Goal: Communication & Community: Share content

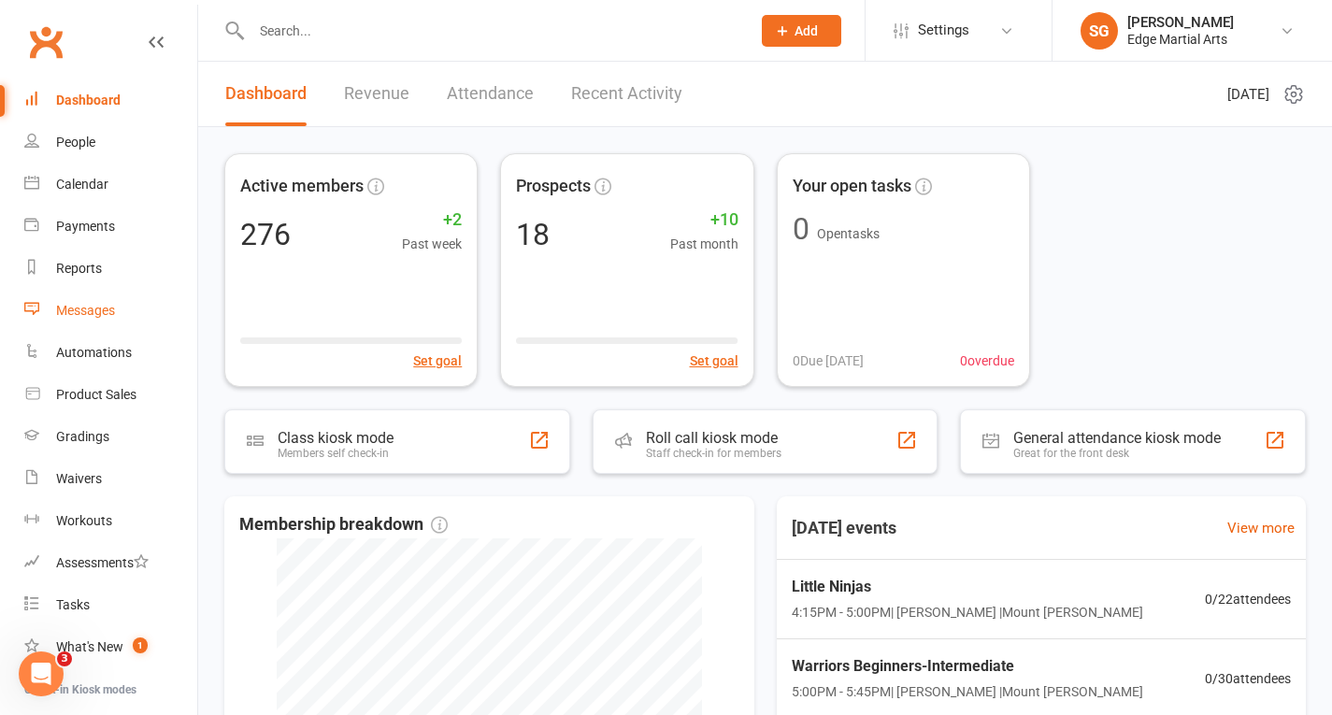
click at [88, 307] on div "Messages" at bounding box center [85, 310] width 59 height 15
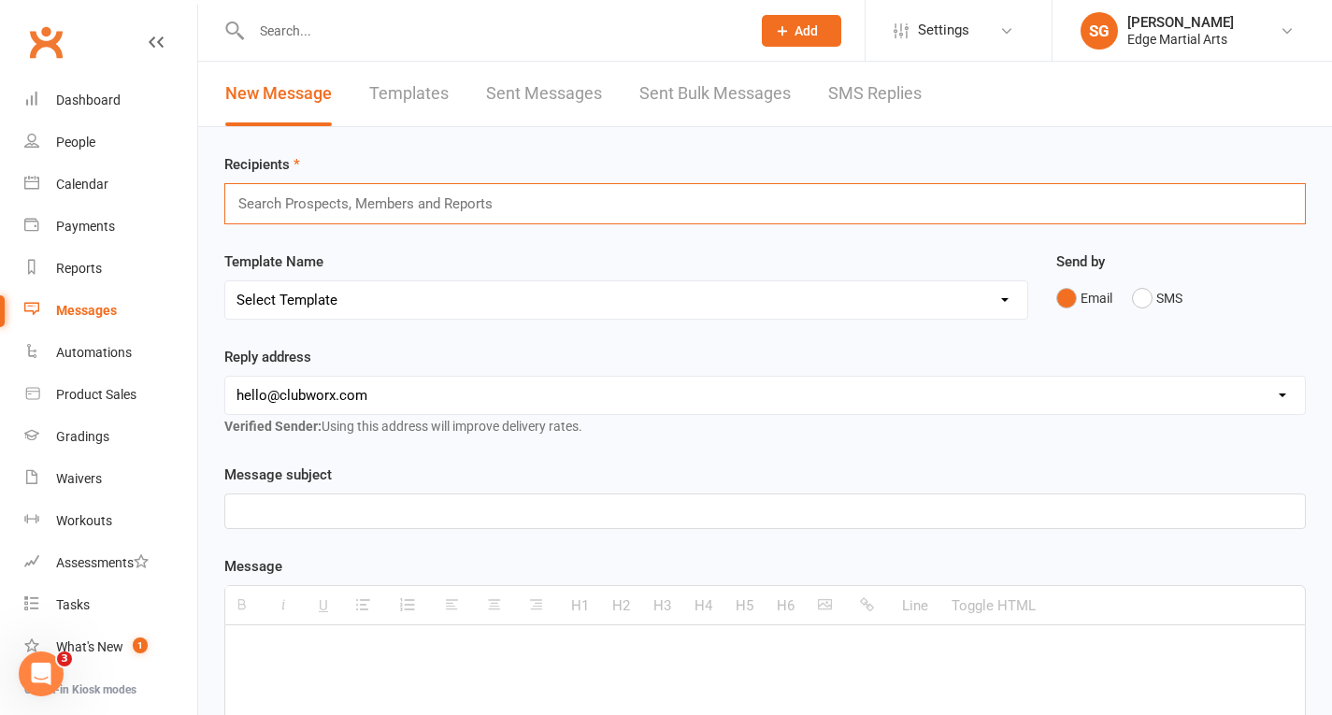
click at [367, 204] on input "text" at bounding box center [374, 204] width 274 height 24
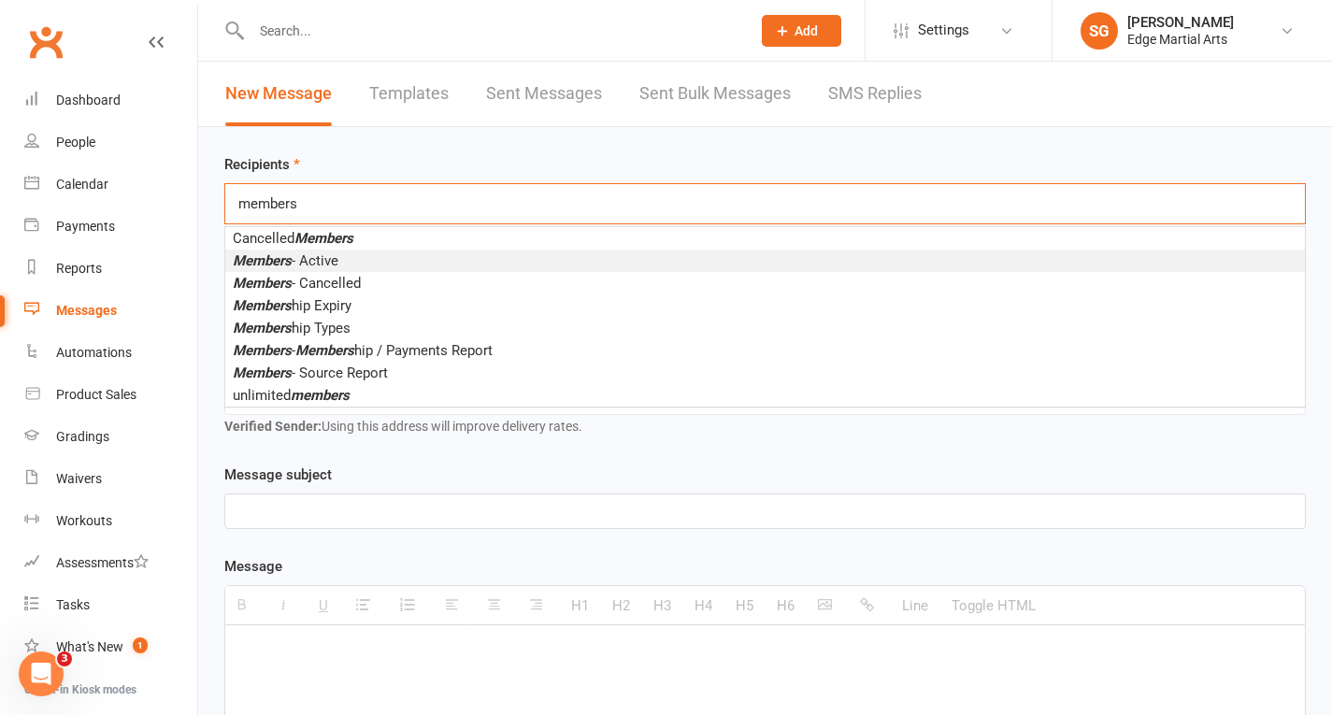
type input "members"
click at [351, 261] on li "Members - Active" at bounding box center [765, 261] width 1080 height 22
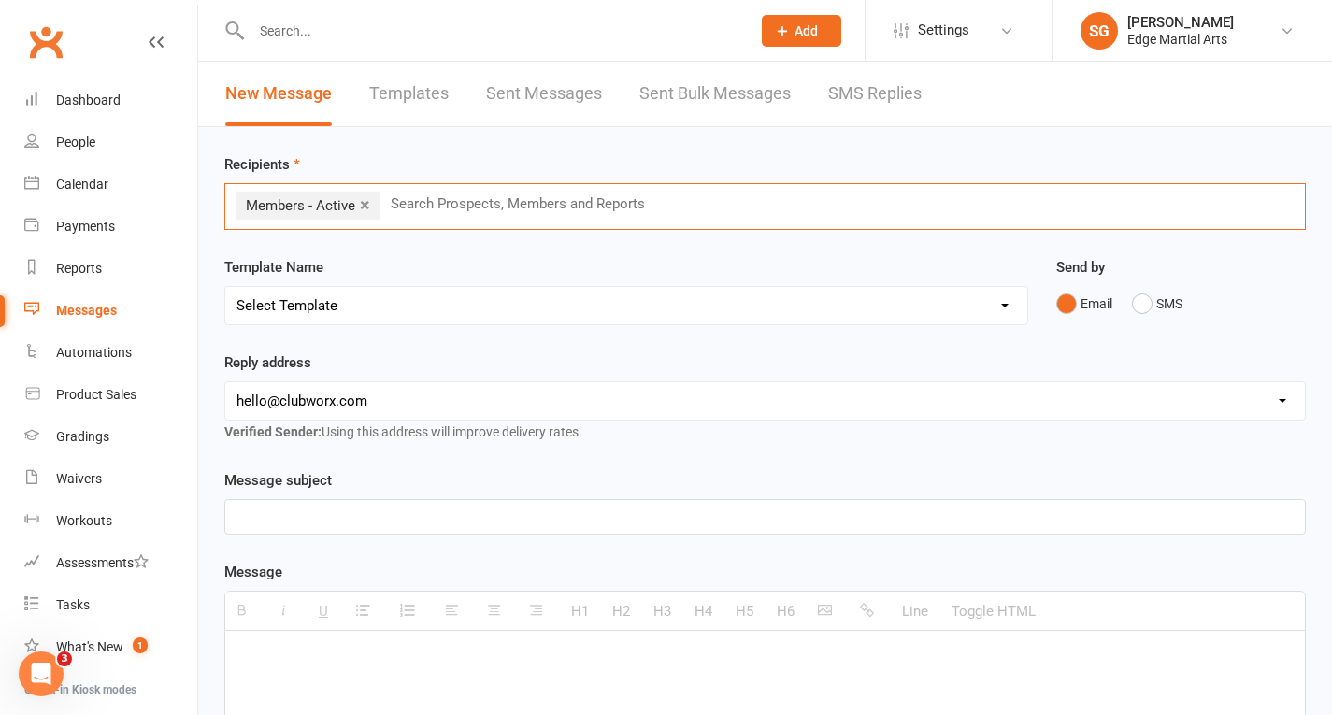
scroll to position [94, 0]
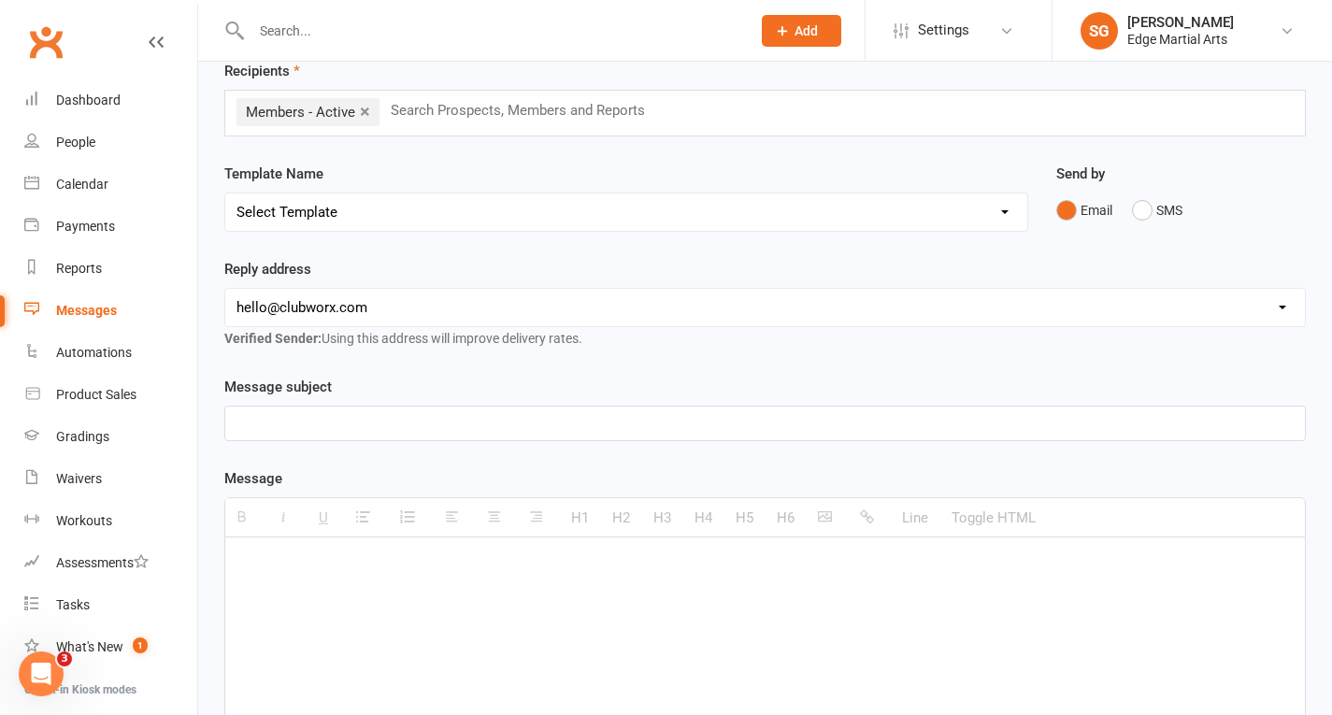
click at [278, 426] on p at bounding box center [766, 423] width 1058 height 22
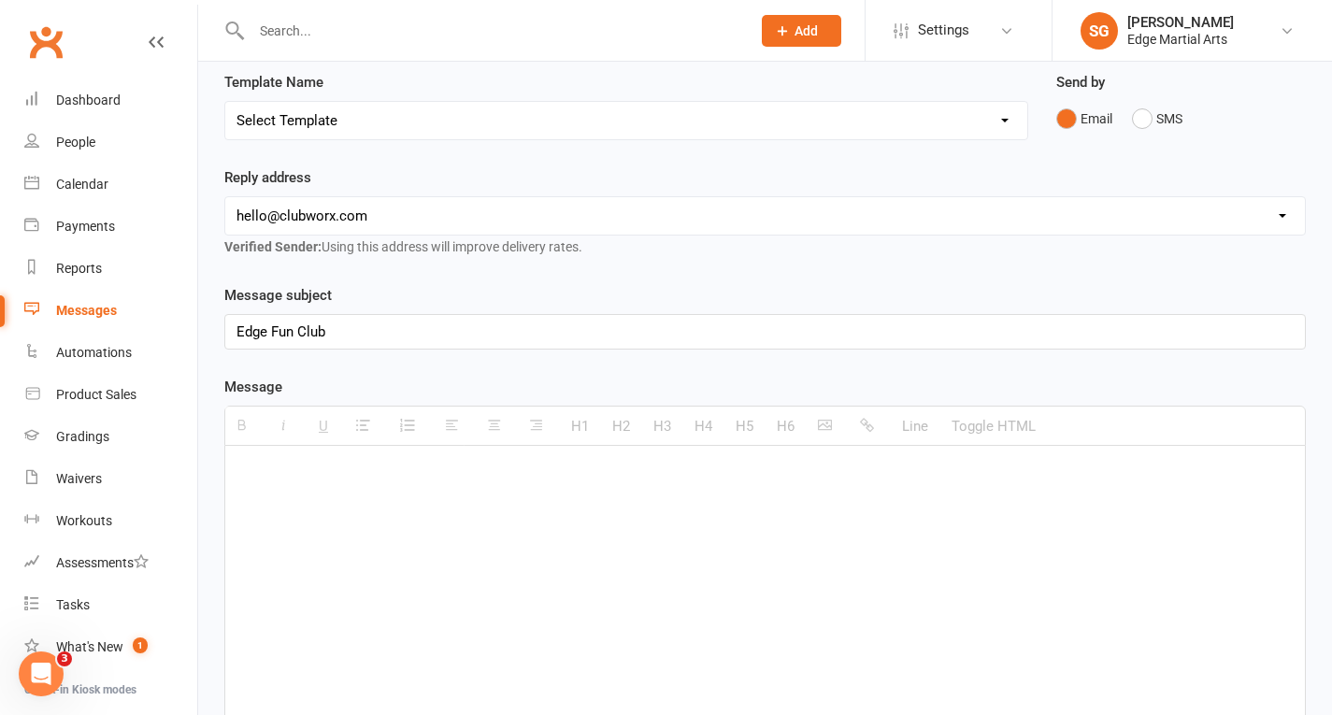
scroll to position [281, 0]
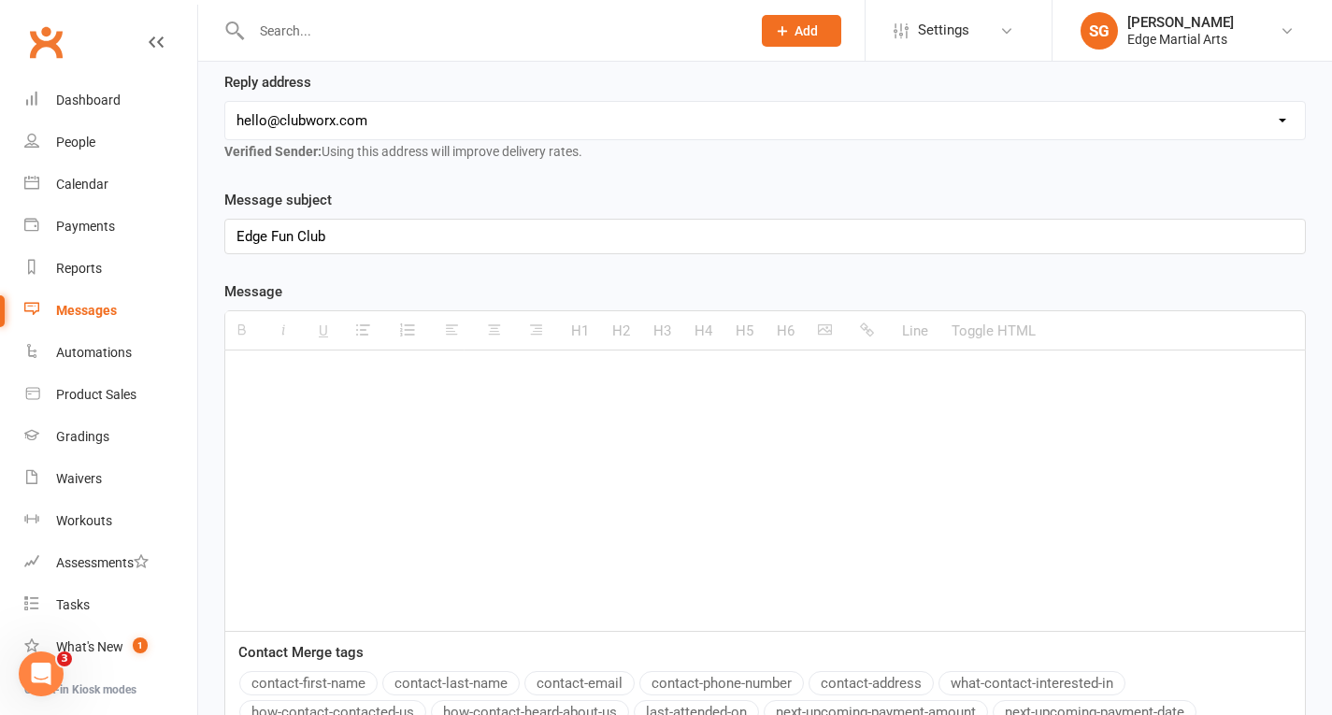
click at [304, 374] on p at bounding box center [766, 378] width 1058 height 22
click at [826, 328] on icon "button" at bounding box center [825, 330] width 14 height 14
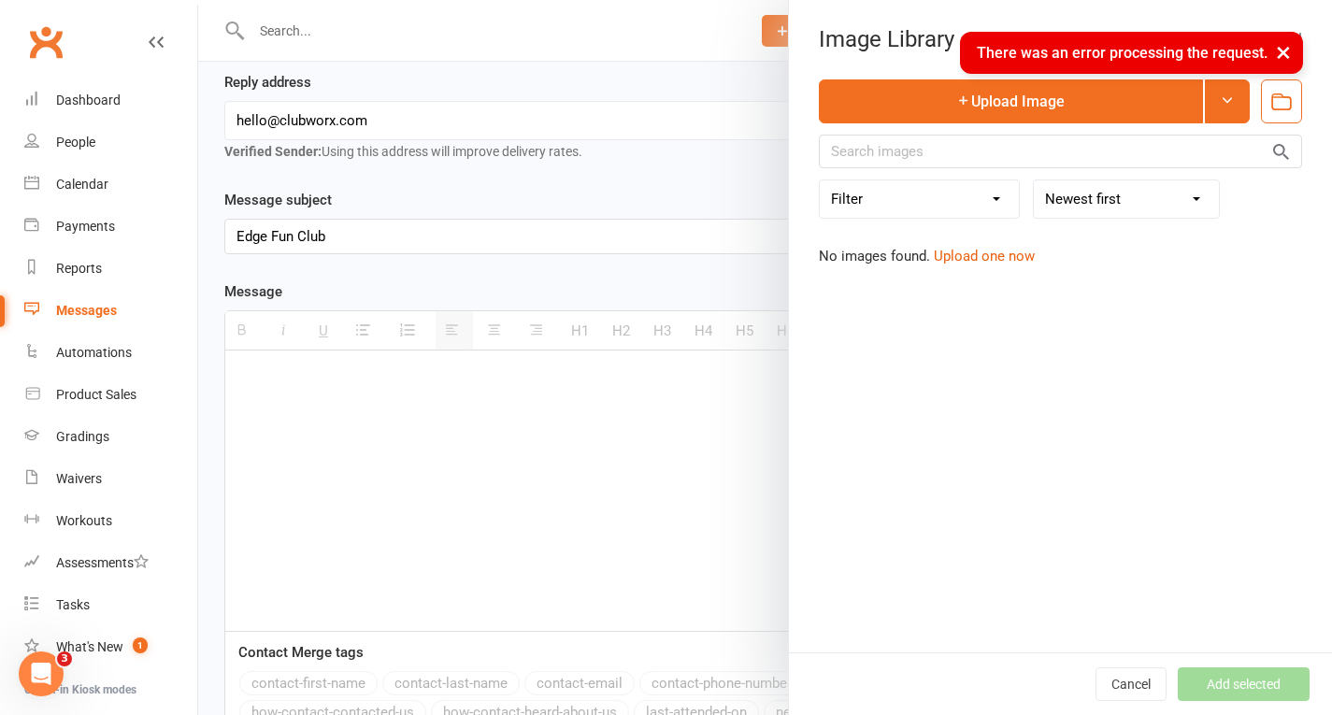
click at [1279, 51] on button "×" at bounding box center [1284, 52] width 34 height 40
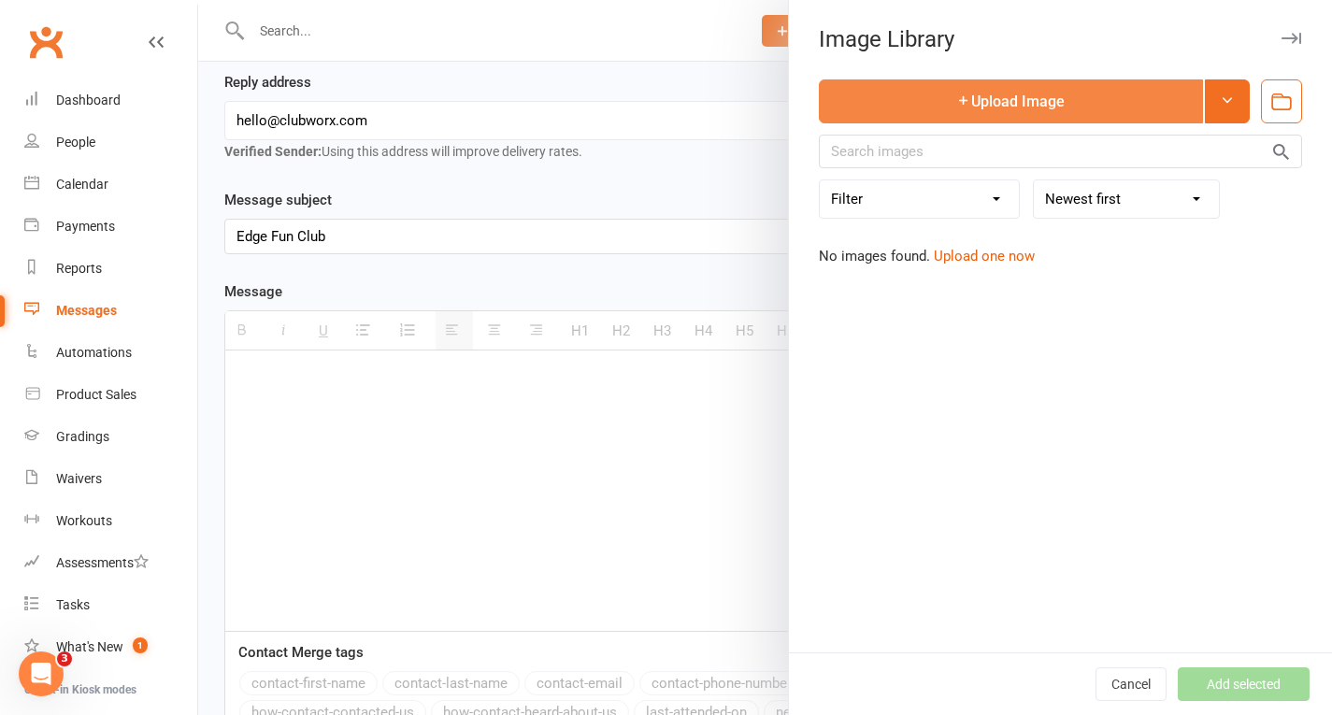
click at [1081, 97] on button "Upload Image" at bounding box center [1011, 101] width 384 height 44
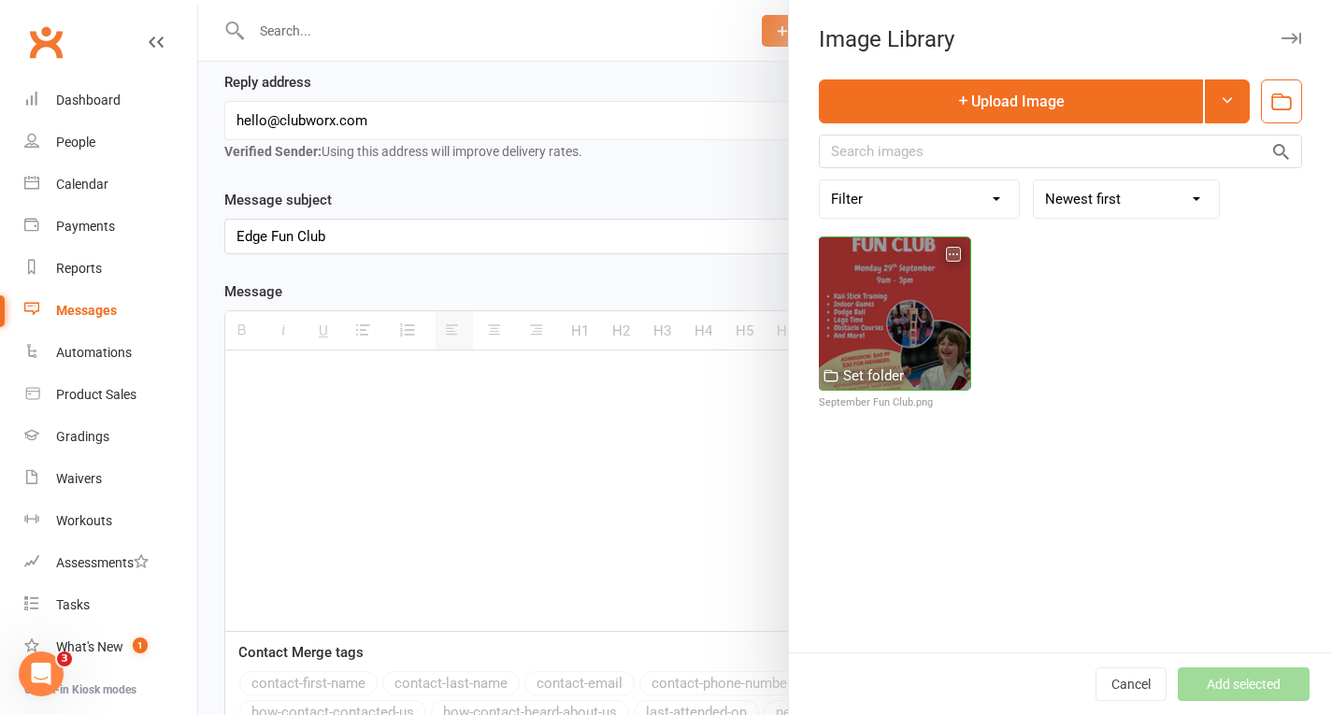
click at [848, 302] on div at bounding box center [894, 313] width 151 height 151
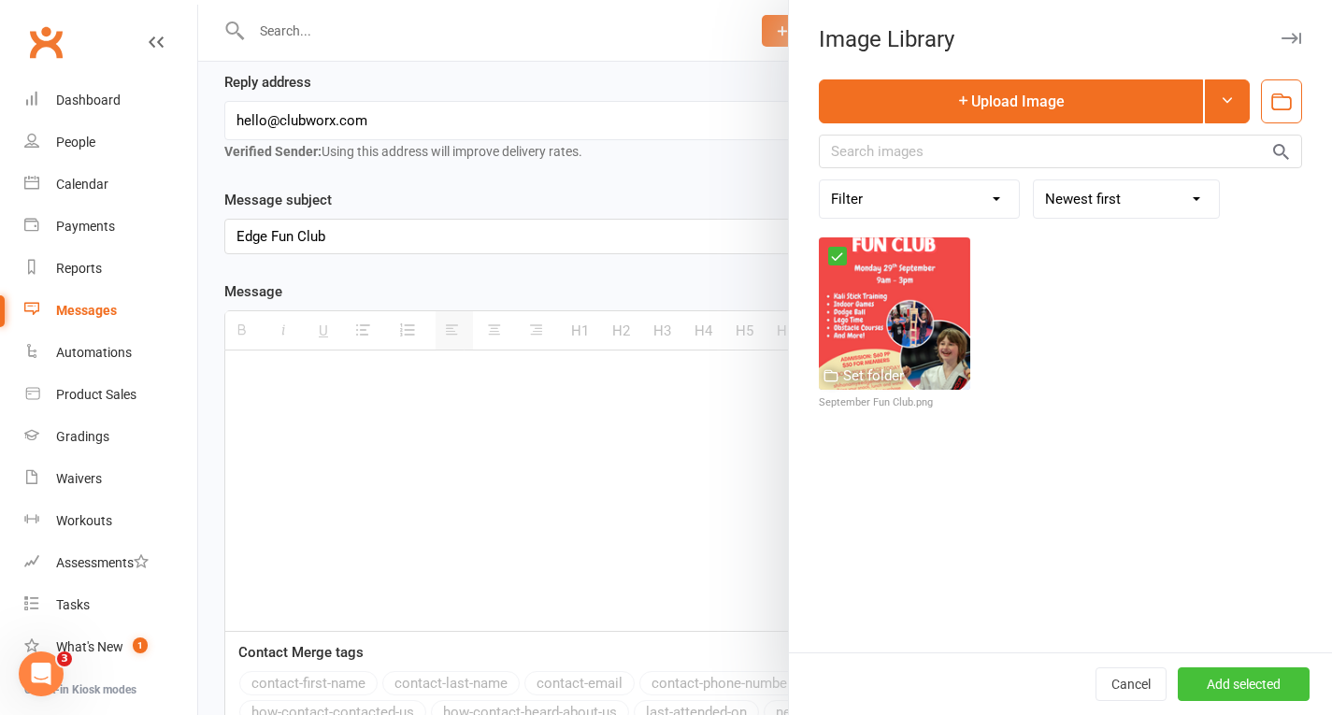
click at [1250, 684] on button "Add selected" at bounding box center [1244, 685] width 132 height 34
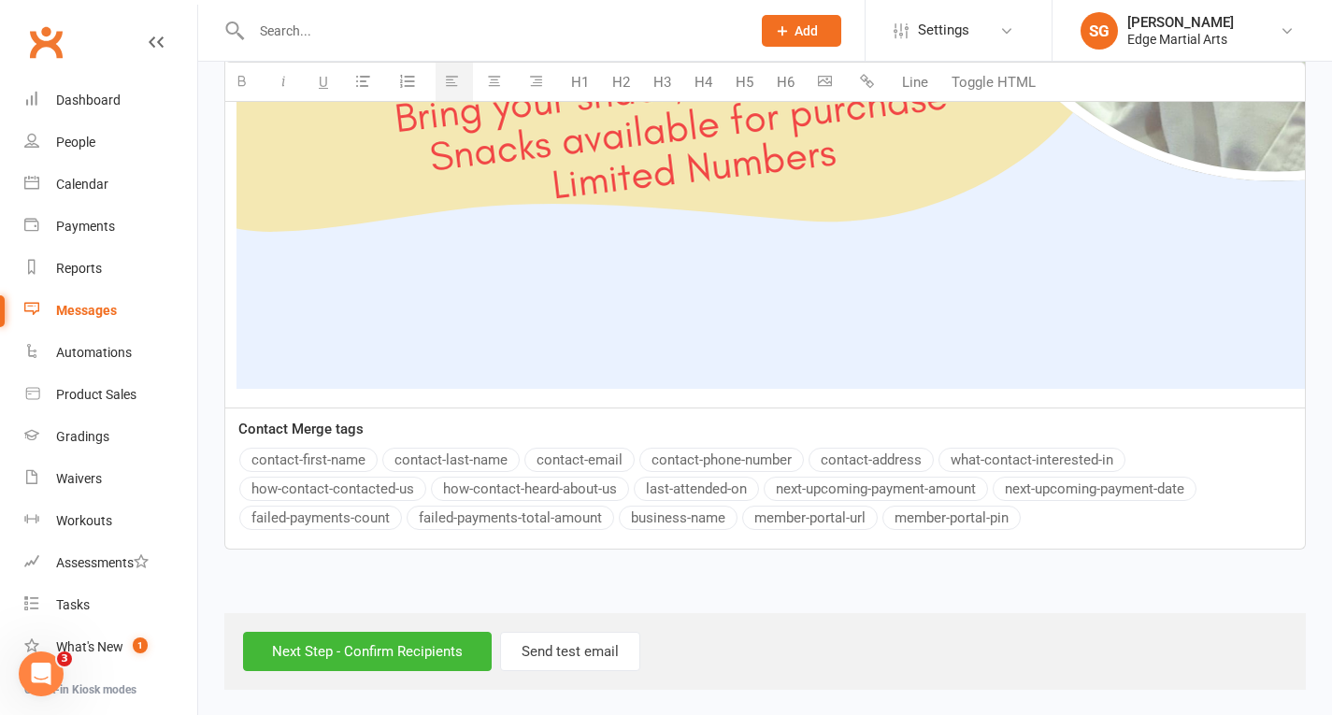
scroll to position [2145, 0]
click at [371, 648] on input "Next Step - Confirm Recipients" at bounding box center [367, 649] width 249 height 39
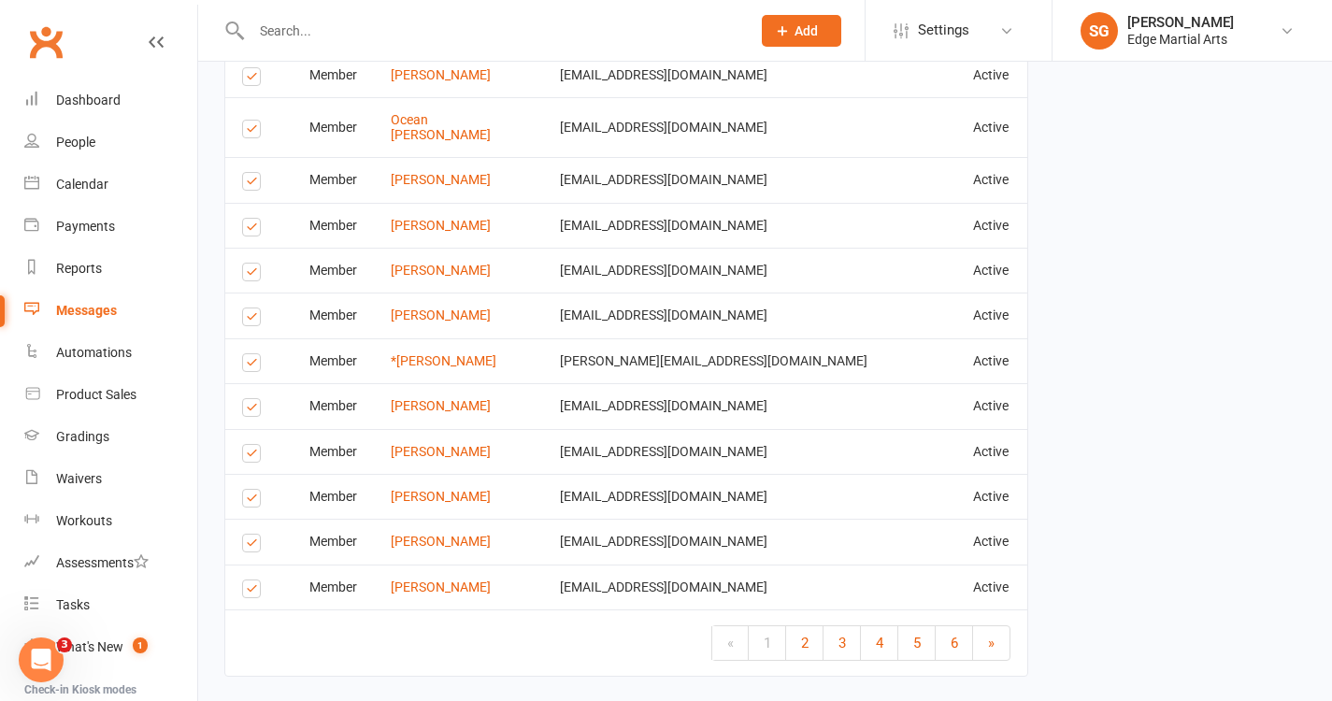
scroll to position [4161, 0]
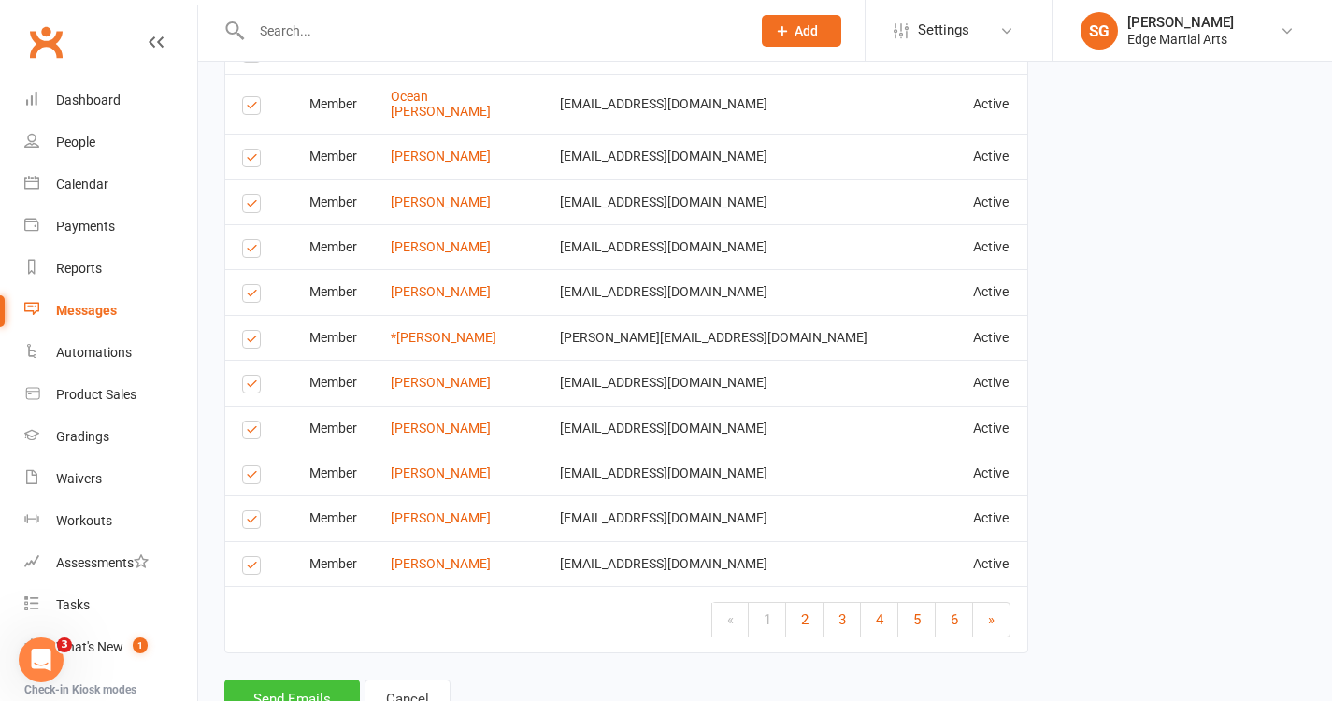
click at [283, 680] on button "Send Emails" at bounding box center [292, 699] width 136 height 39
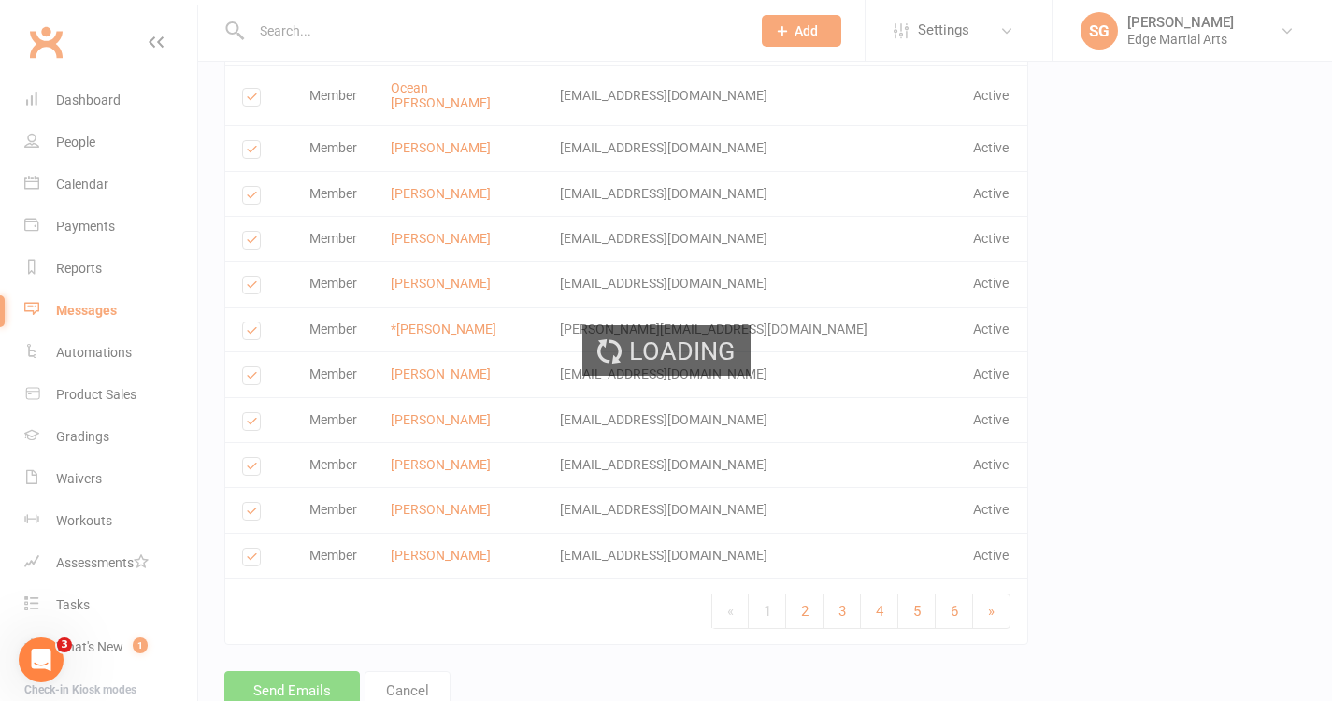
scroll to position [4153, 0]
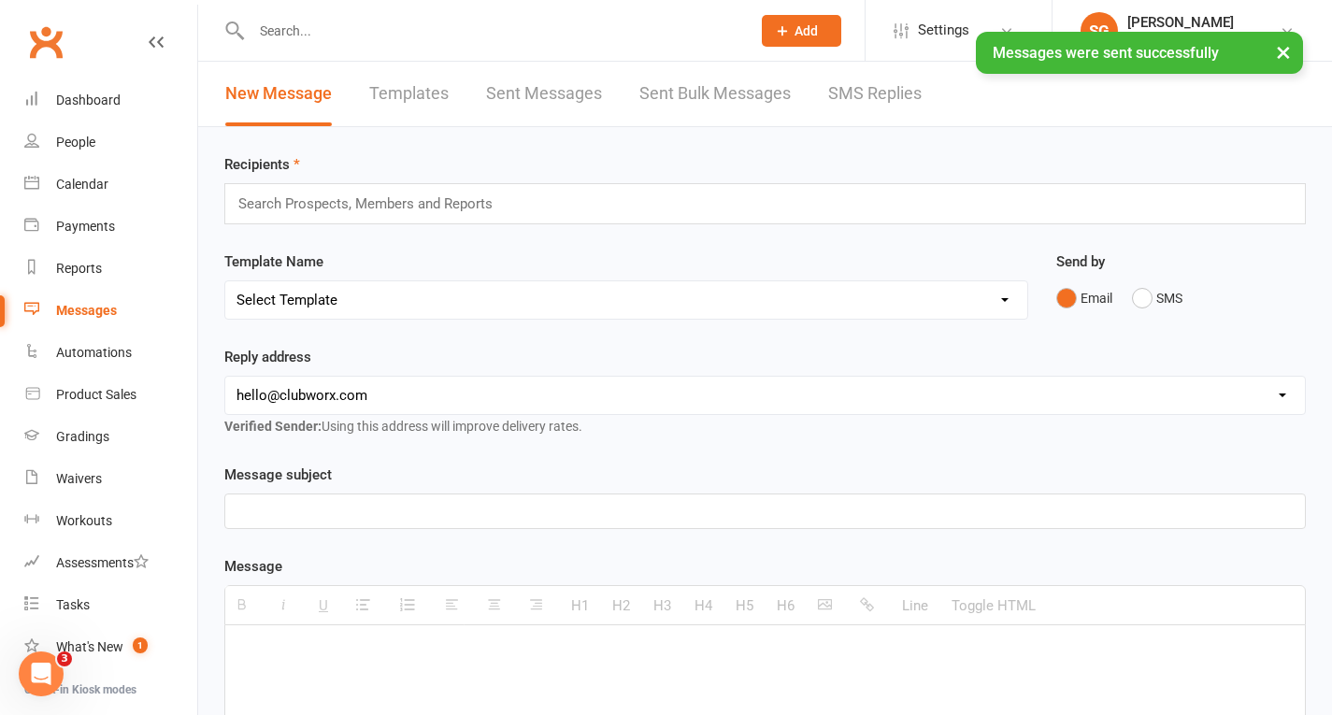
click at [326, 212] on input "text" at bounding box center [374, 204] width 274 height 24
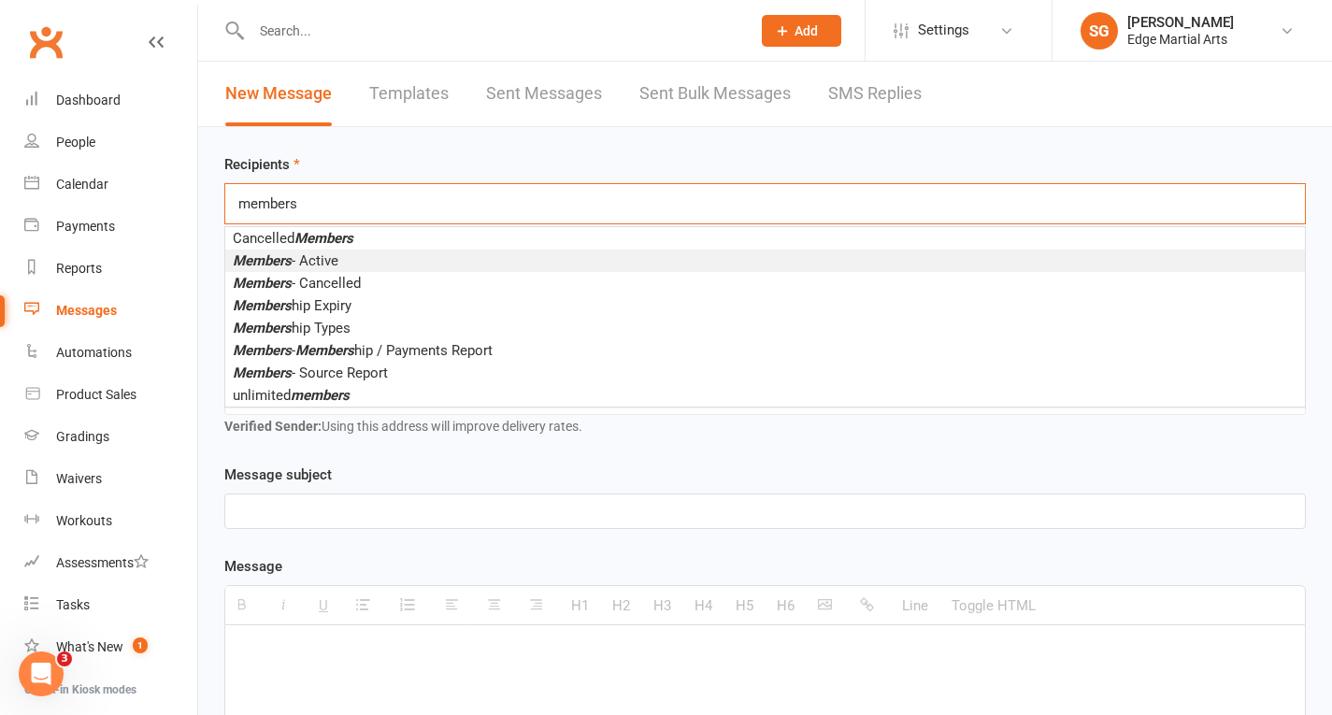
type input "members"
click at [298, 267] on span "Members - Active" at bounding box center [286, 260] width 106 height 17
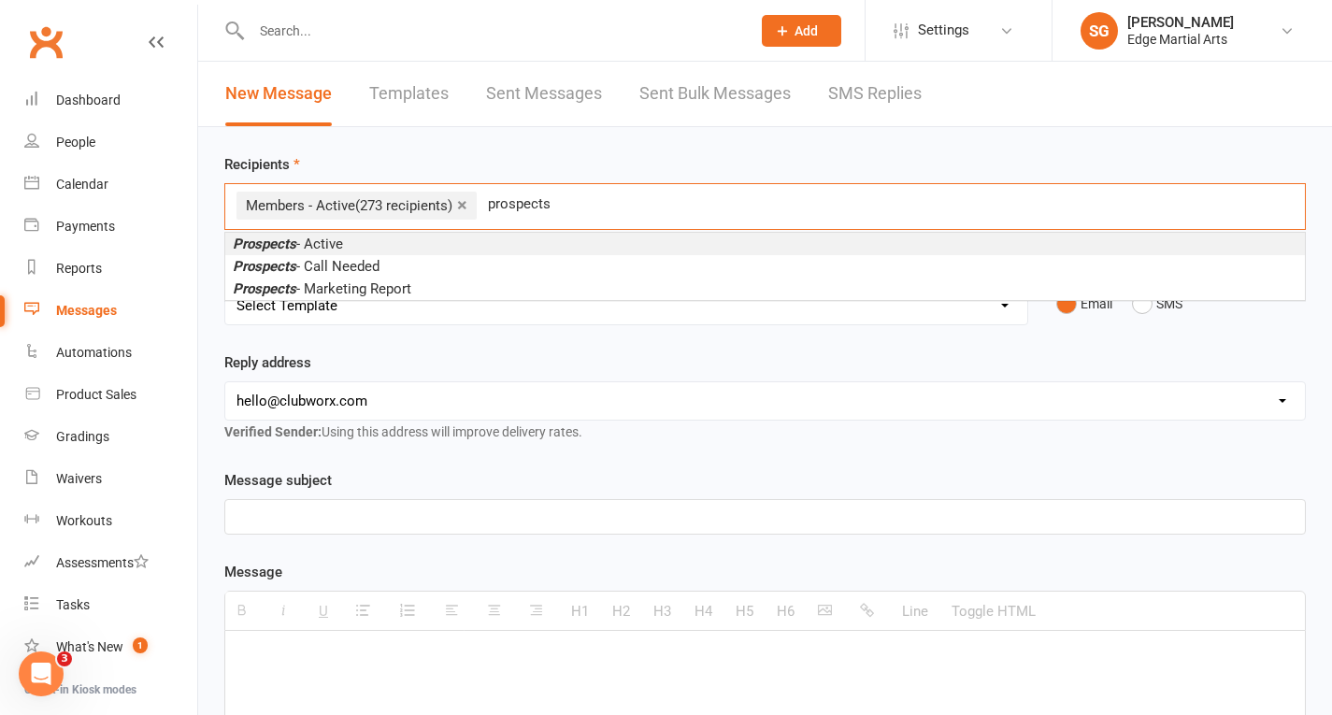
type input "prospects"
click at [319, 245] on span "Prospects - Active" at bounding box center [288, 244] width 110 height 17
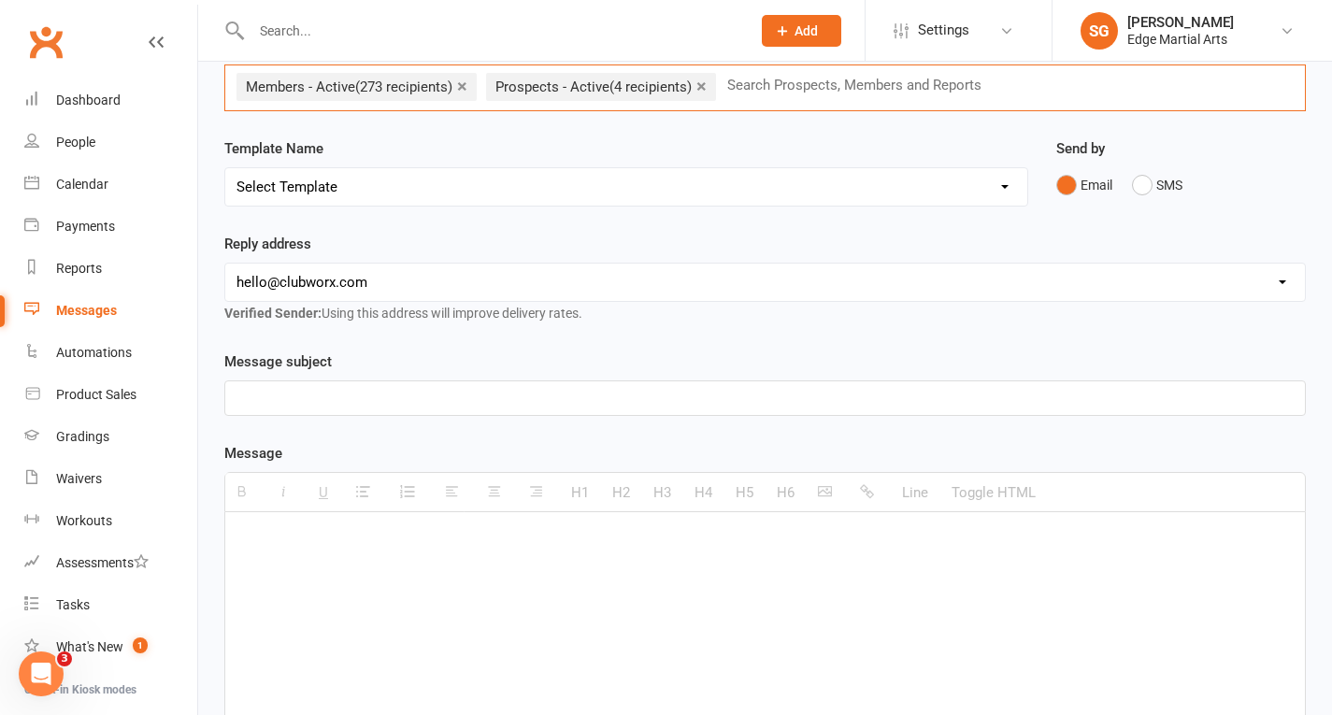
scroll to position [281, 0]
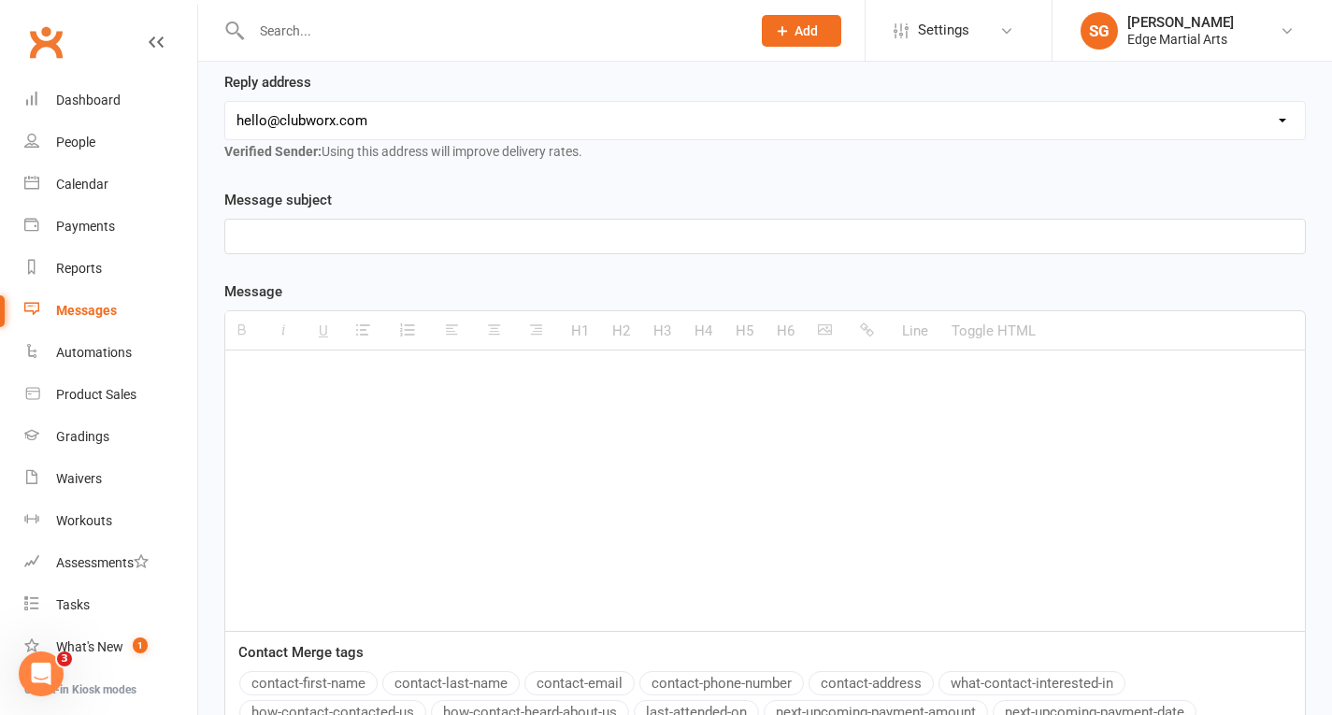
click at [268, 238] on p at bounding box center [766, 236] width 1058 height 22
click at [323, 381] on p at bounding box center [766, 378] width 1058 height 22
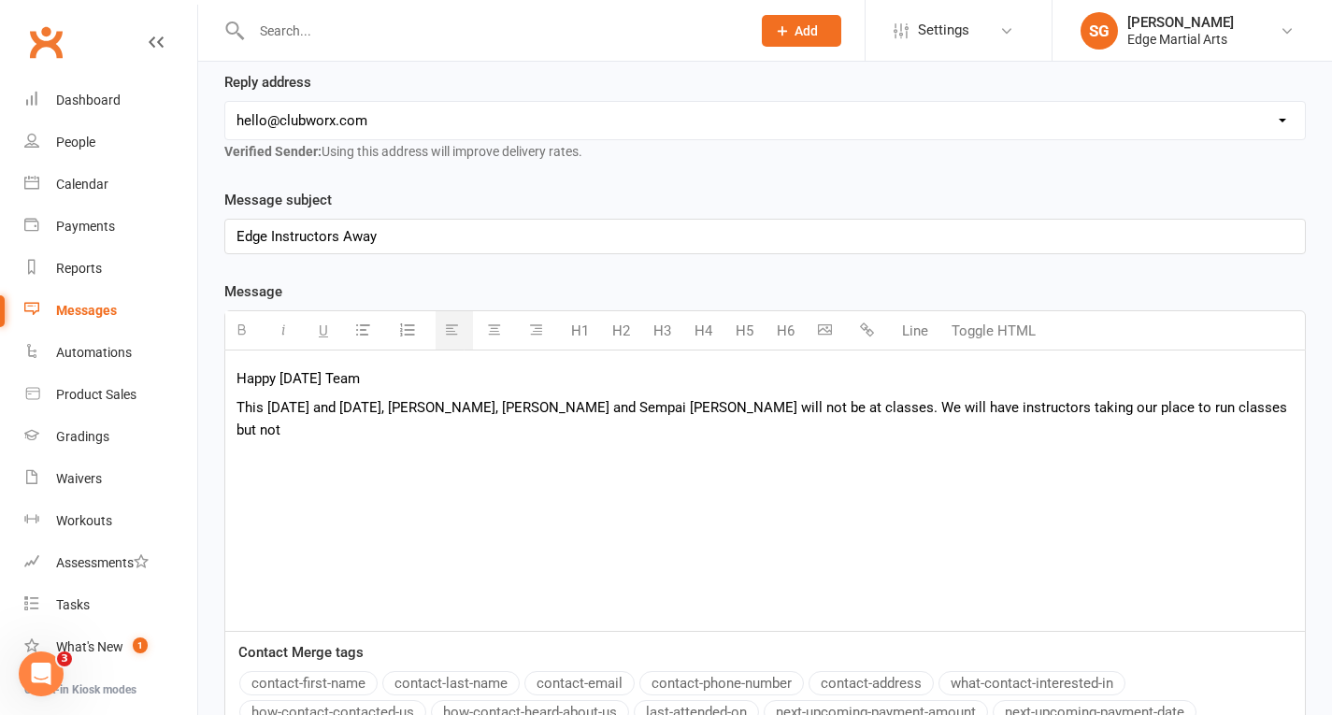
click at [1044, 414] on p "This [DATE] and [DATE], [PERSON_NAME], [PERSON_NAME] and Sempai [PERSON_NAME] w…" at bounding box center [766, 418] width 1058 height 45
click at [345, 437] on p "This [DATE] and [DATE], [PERSON_NAME], [PERSON_NAME] and Sempai [PERSON_NAME] w…" at bounding box center [766, 418] width 1058 height 45
click at [886, 412] on p "This [DATE] and [DATE], [PERSON_NAME], [PERSON_NAME] and Sempai [PERSON_NAME] w…" at bounding box center [766, 418] width 1058 height 45
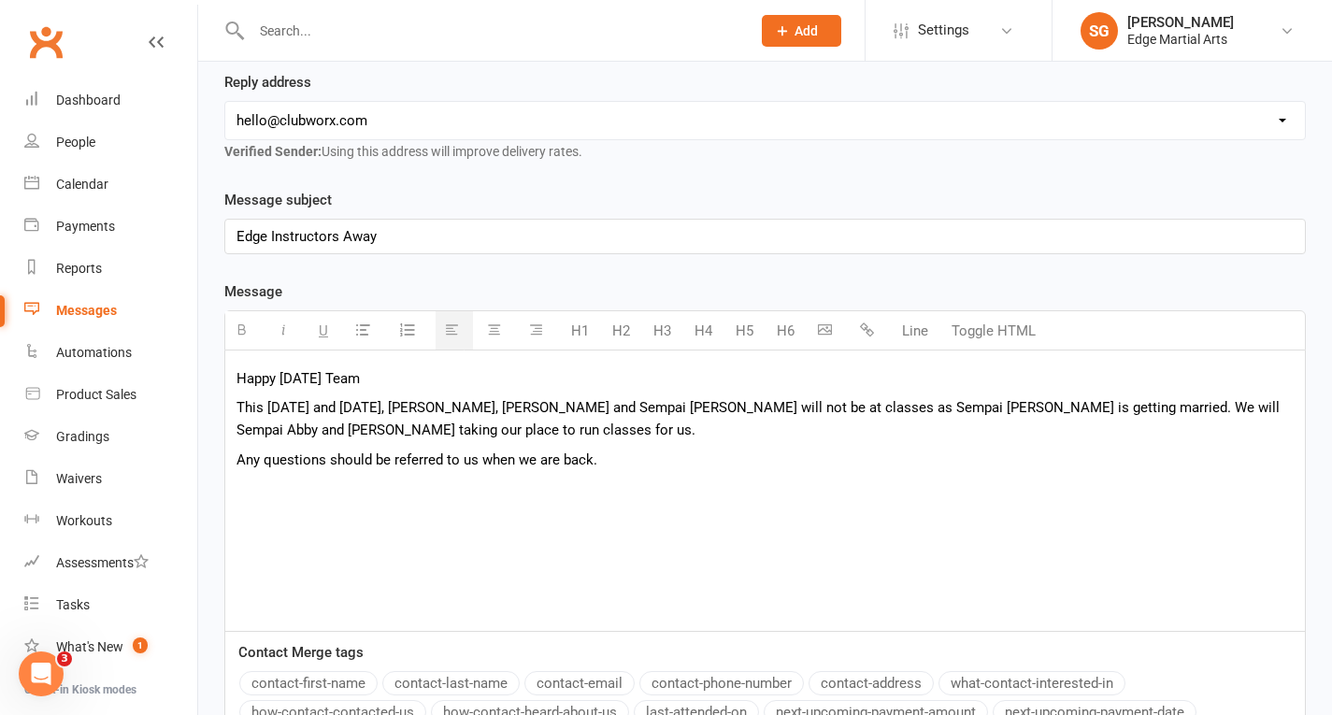
click at [523, 411] on p "This [DATE] and [DATE], [PERSON_NAME], [PERSON_NAME] and Sempai [PERSON_NAME] w…" at bounding box center [766, 418] width 1058 height 45
click at [1103, 411] on p "This [DATE] and [DATE], myself, [PERSON_NAME] and Sempai [PERSON_NAME] will not…" at bounding box center [766, 418] width 1058 height 45
click at [1114, 410] on p "This [DATE] and [DATE], myself, [PERSON_NAME] and Sempai [PERSON_NAME] will not…" at bounding box center [766, 418] width 1058 height 45
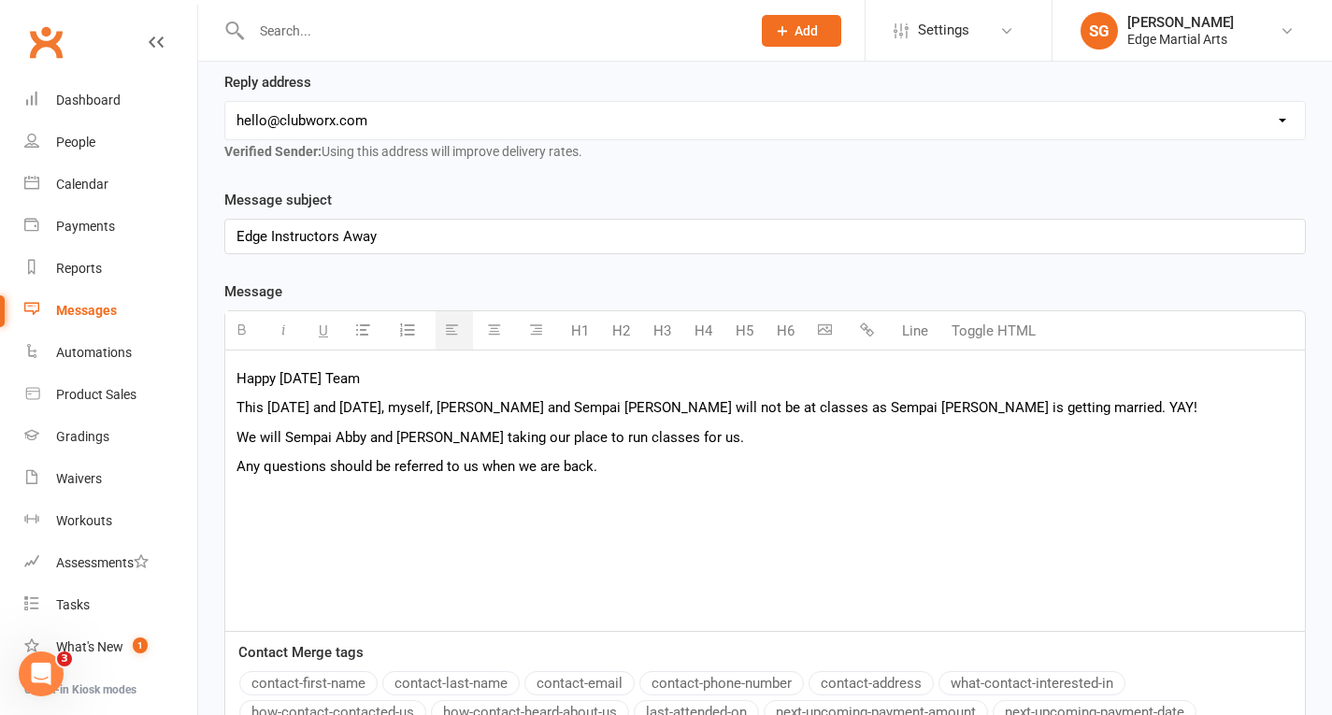
click at [282, 439] on p "We will Sempai Abby and [PERSON_NAME] taking our place to run classes for us." at bounding box center [766, 437] width 1058 height 22
click at [426, 444] on p "[PERSON_NAME] and [PERSON_NAME] taking our place to run classes for us." at bounding box center [766, 437] width 1058 height 22
click at [697, 439] on p "Sempai Abby and [PERSON_NAME] are taking our place to run classes for us." at bounding box center [766, 437] width 1058 height 22
click at [1112, 409] on p "This [DATE] and [DATE], myself, [PERSON_NAME] and Sempai [PERSON_NAME] will not…" at bounding box center [766, 407] width 1058 height 22
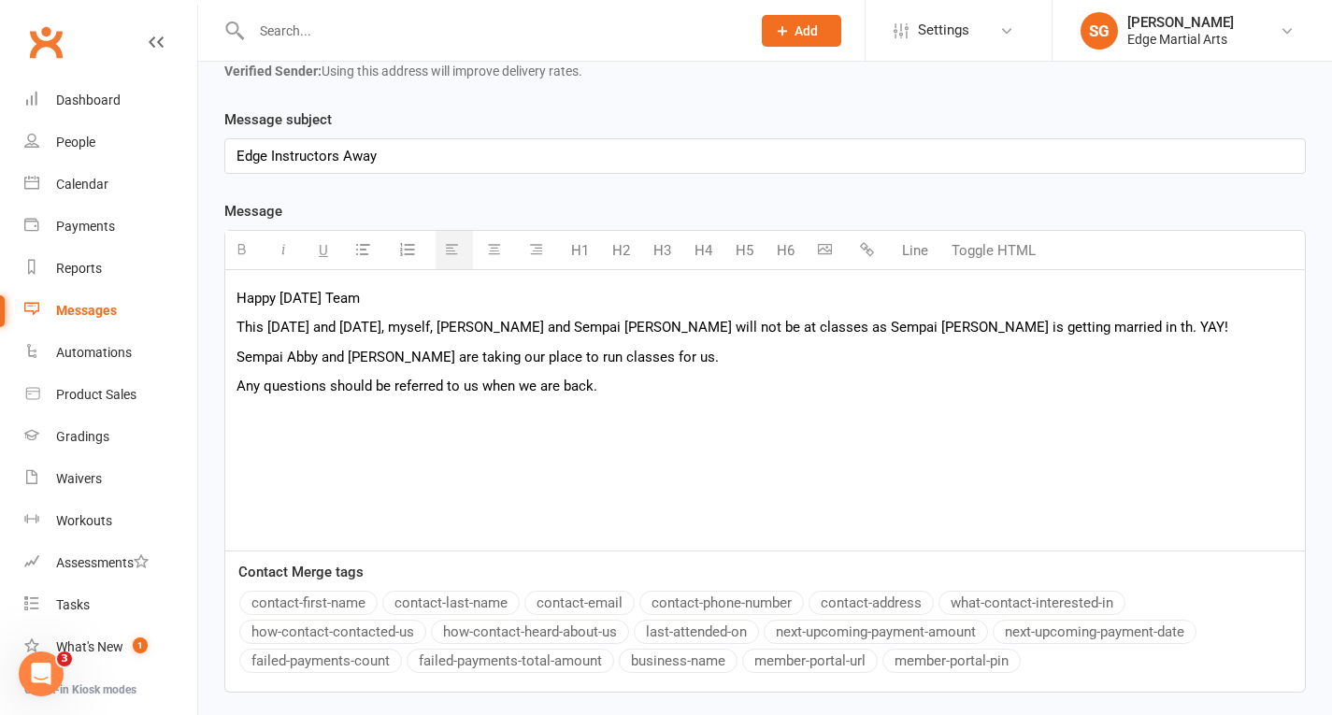
scroll to position [348, 0]
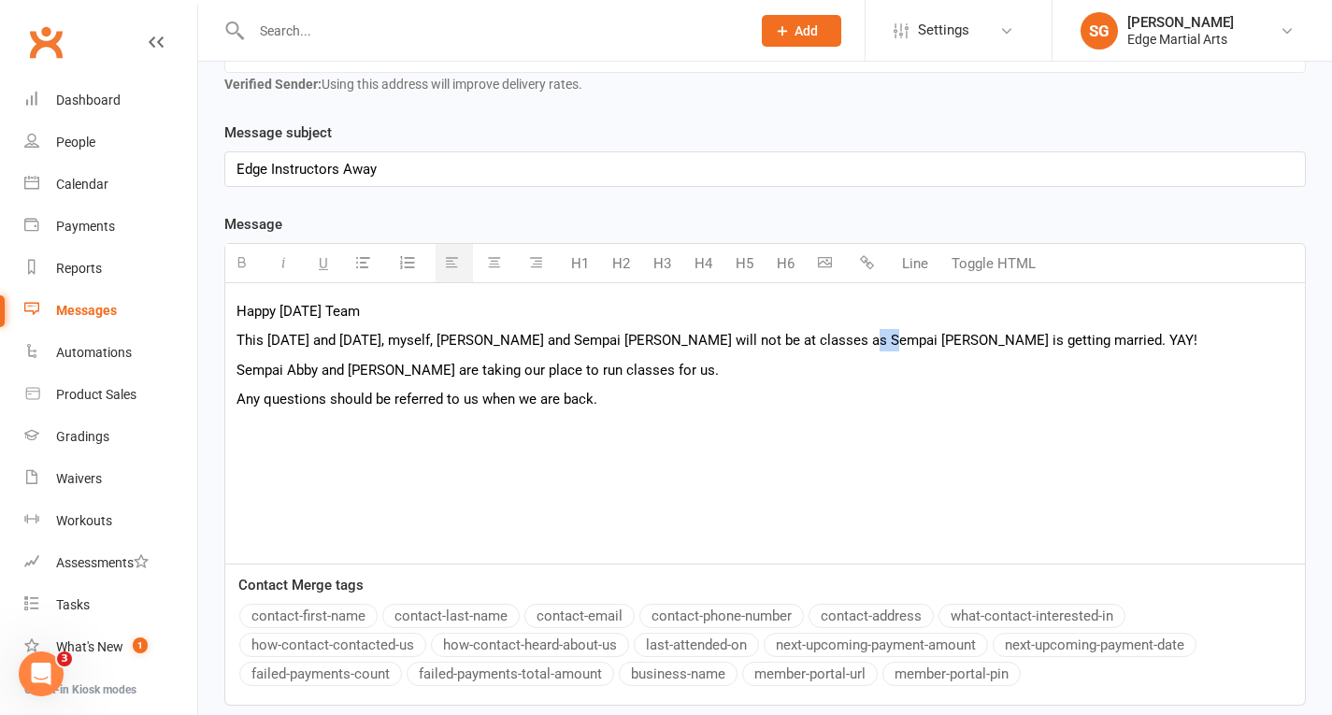
drag, startPoint x: 862, startPoint y: 342, endPoint x: 846, endPoint y: 343, distance: 15.9
click at [846, 343] on p "This [DATE] and [DATE], myself, [PERSON_NAME] and Sempai [PERSON_NAME] will not…" at bounding box center [766, 340] width 1058 height 22
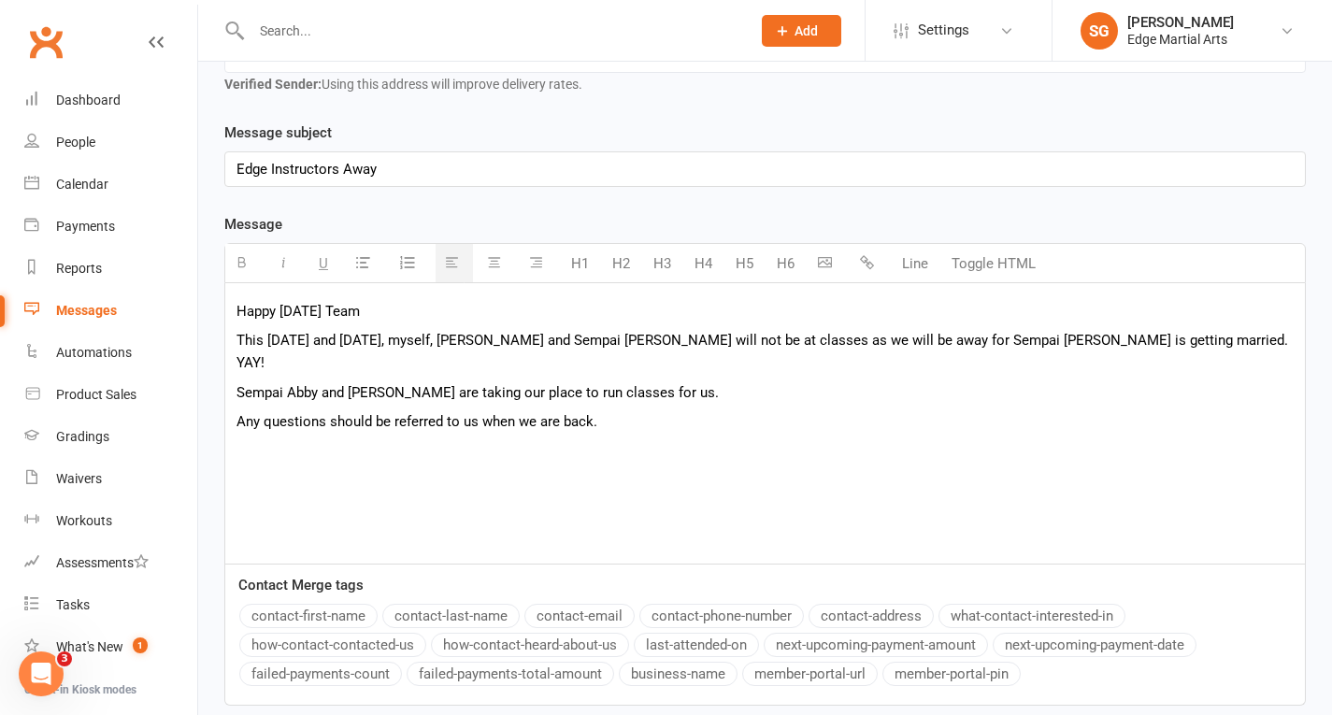
click at [1229, 344] on p "This [DATE] and [DATE], myself, [PERSON_NAME] and Sempai [PERSON_NAME] will not…" at bounding box center [766, 351] width 1058 height 45
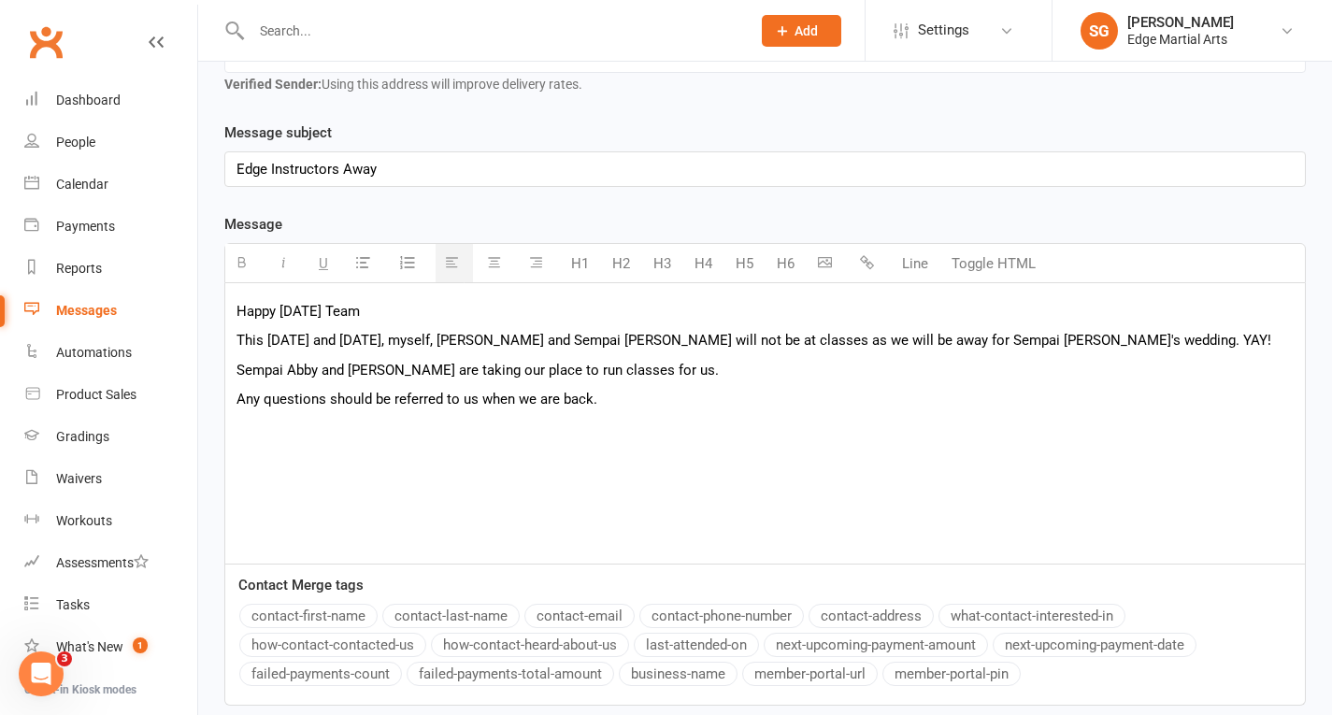
click at [688, 370] on p "Sempai Abby and [PERSON_NAME] are taking our place to run classes for us." at bounding box center [766, 370] width 1058 height 22
click at [1045, 365] on p "Sempai Abby and [PERSON_NAME] are taking our place to run classes for us. The o…" at bounding box center [766, 370] width 1058 height 22
click at [588, 399] on p "Any questions should be referred to us when we are back." at bounding box center [766, 399] width 1058 height 22
click at [646, 400] on p "Any questions should be referred to us when we are back please." at bounding box center [766, 399] width 1058 height 22
click at [1044, 364] on p "Sempai Abby and [PERSON_NAME] are taking our place to run classes for us. The o…" at bounding box center [766, 370] width 1058 height 22
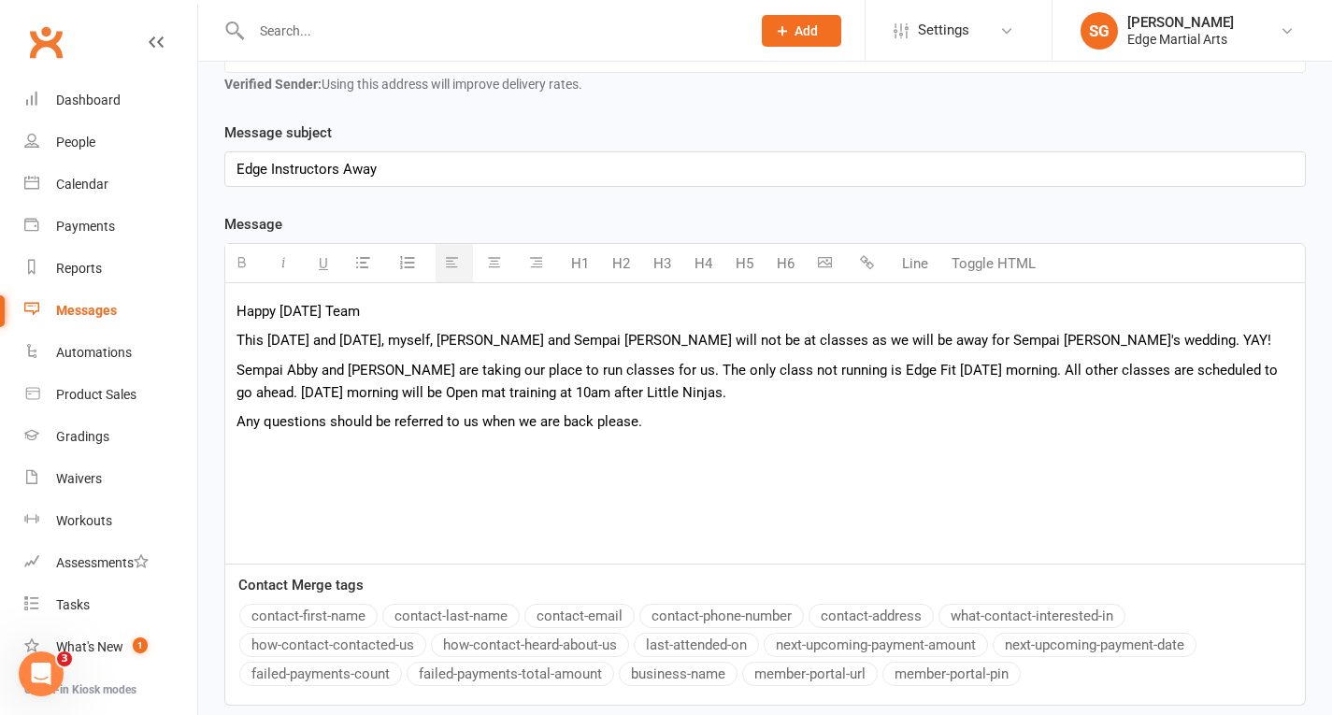
click at [399, 395] on p "Sempai Abby and [PERSON_NAME] are taking our place to run classes for us. The o…" at bounding box center [766, 381] width 1058 height 45
click at [659, 426] on p "Any questions should be referred to us when we are back please." at bounding box center [766, 421] width 1058 height 22
click at [1231, 341] on p "This [DATE] and [DATE], myself, [PERSON_NAME] and Sempai [PERSON_NAME] will not…" at bounding box center [766, 340] width 1058 height 22
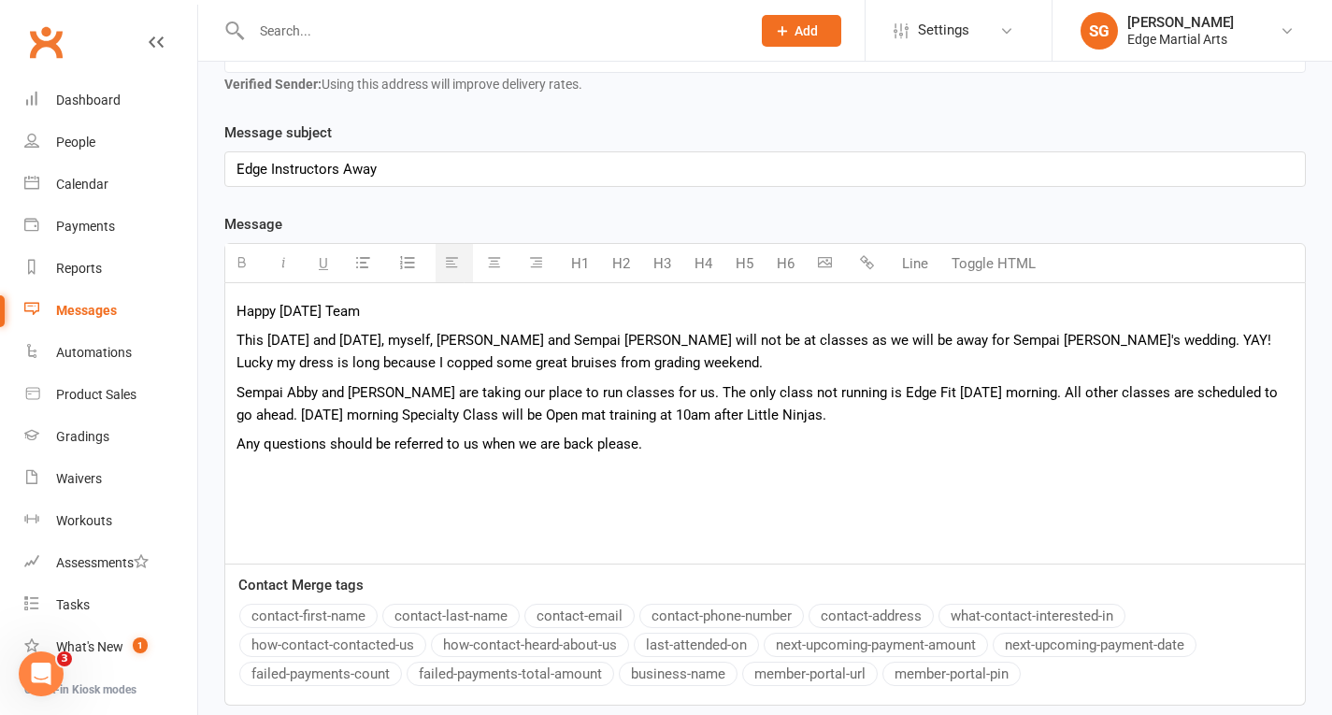
click at [649, 445] on p "Any questions should be referred to us when we are back please." at bounding box center [766, 444] width 1058 height 22
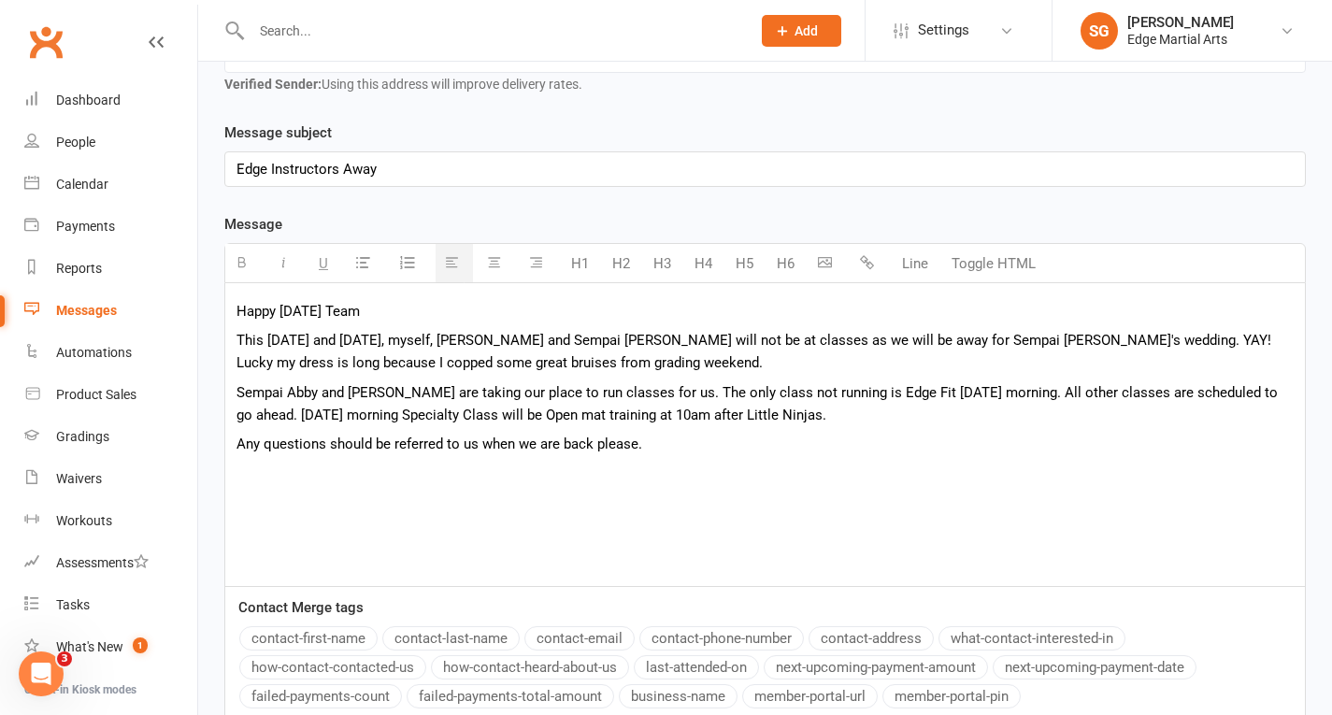
click at [821, 257] on icon "button" at bounding box center [825, 262] width 14 height 14
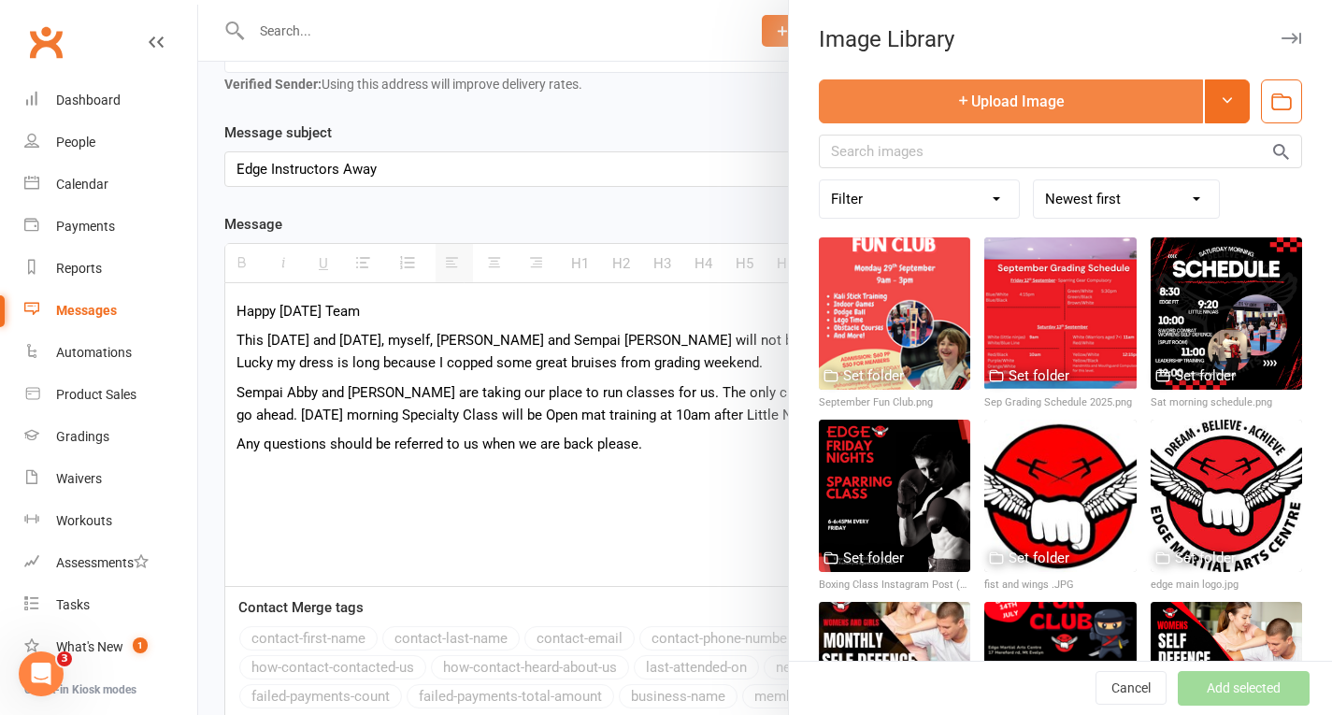
click at [1008, 96] on button "Upload Image" at bounding box center [1011, 101] width 384 height 44
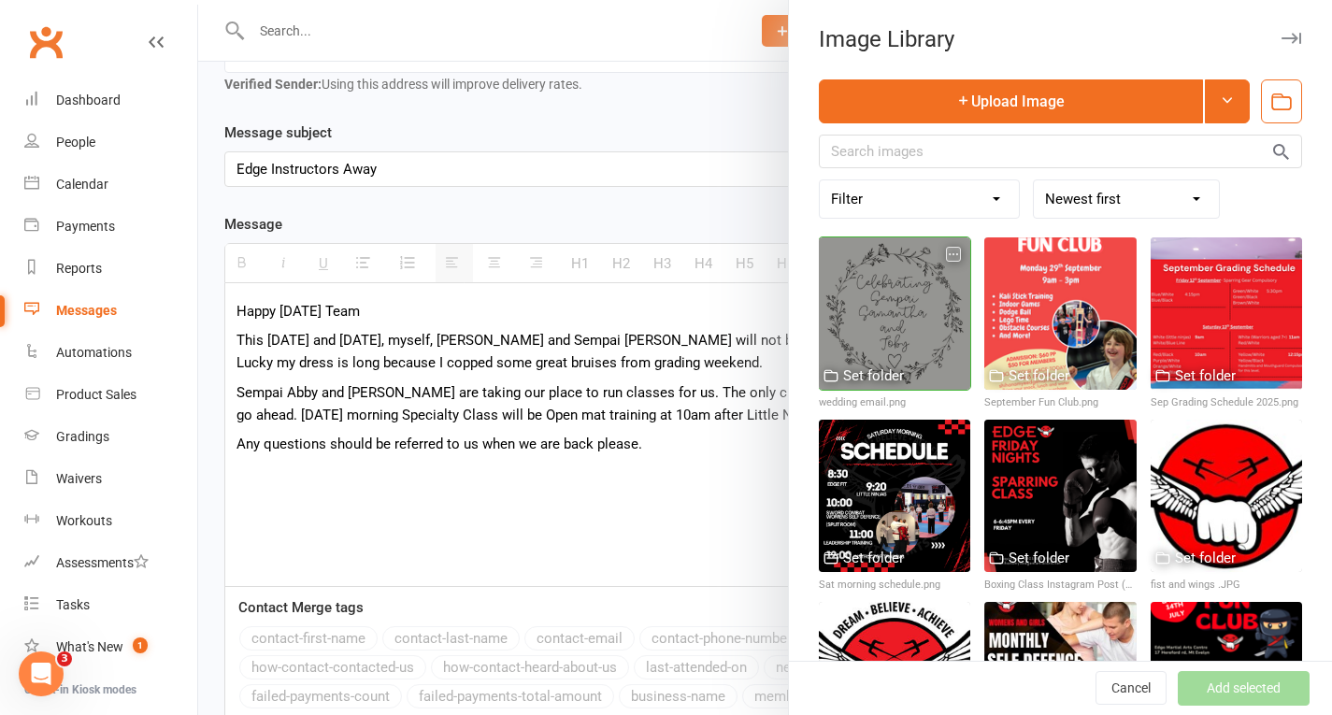
click at [905, 302] on div at bounding box center [894, 313] width 151 height 151
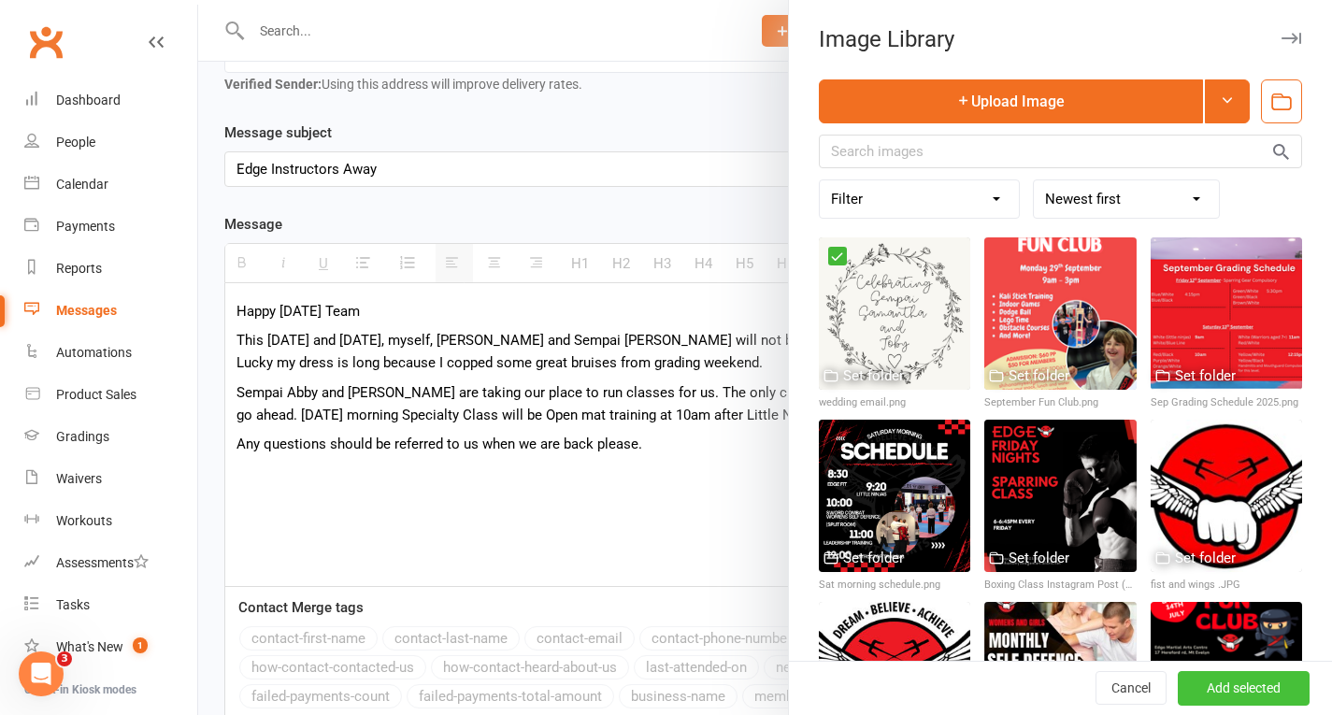
click at [1223, 682] on button "Add selected" at bounding box center [1244, 689] width 132 height 34
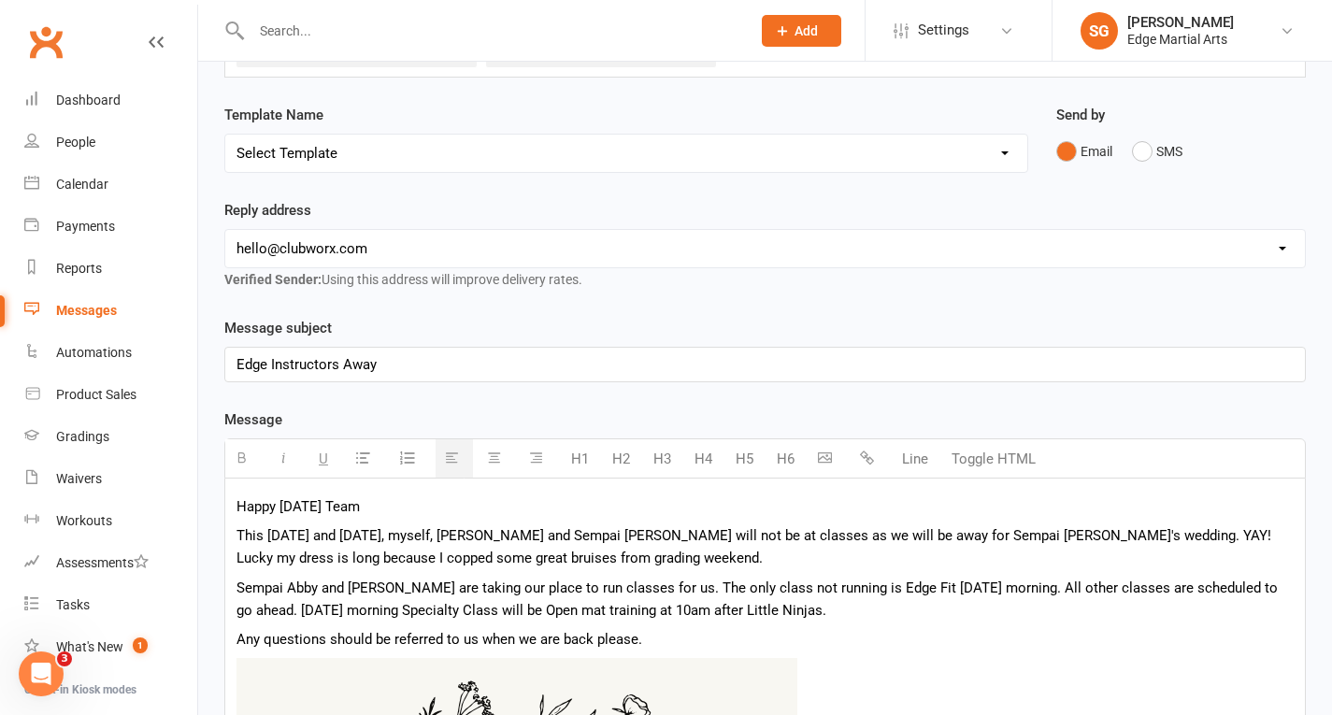
scroll to position [0, 0]
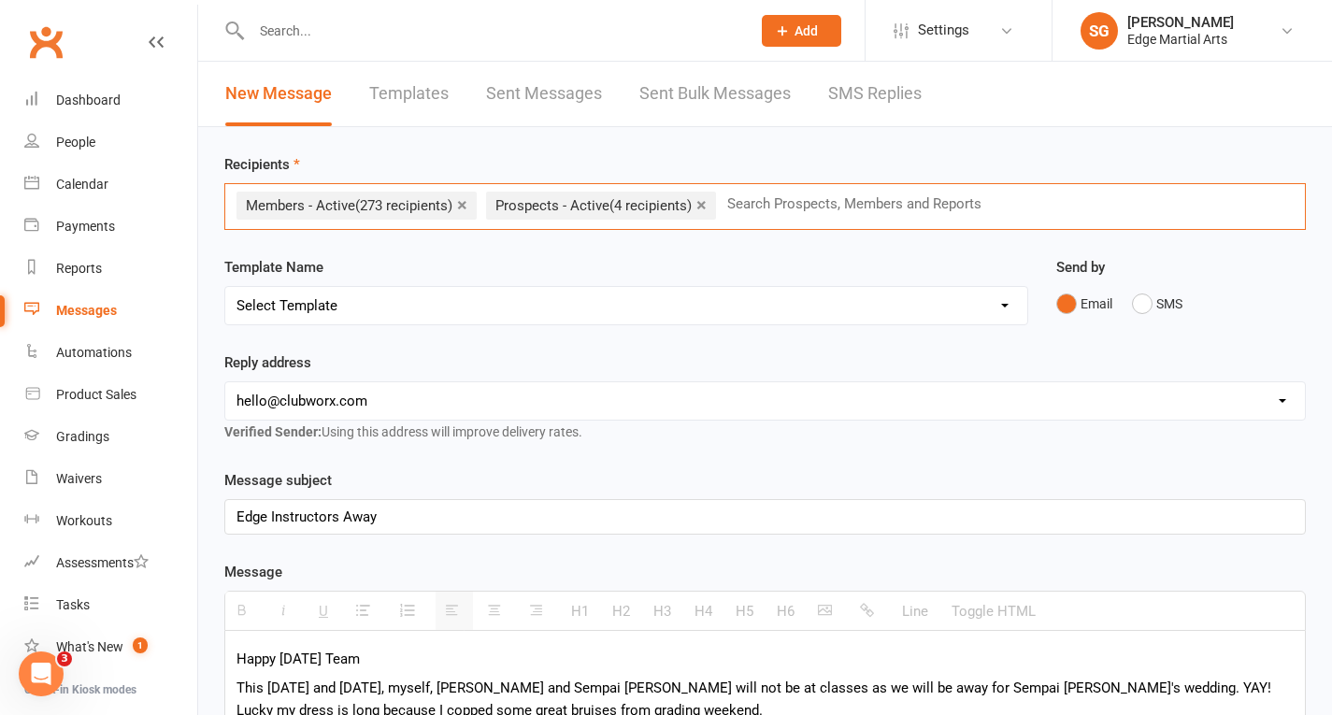
click at [770, 200] on input "text" at bounding box center [863, 204] width 274 height 24
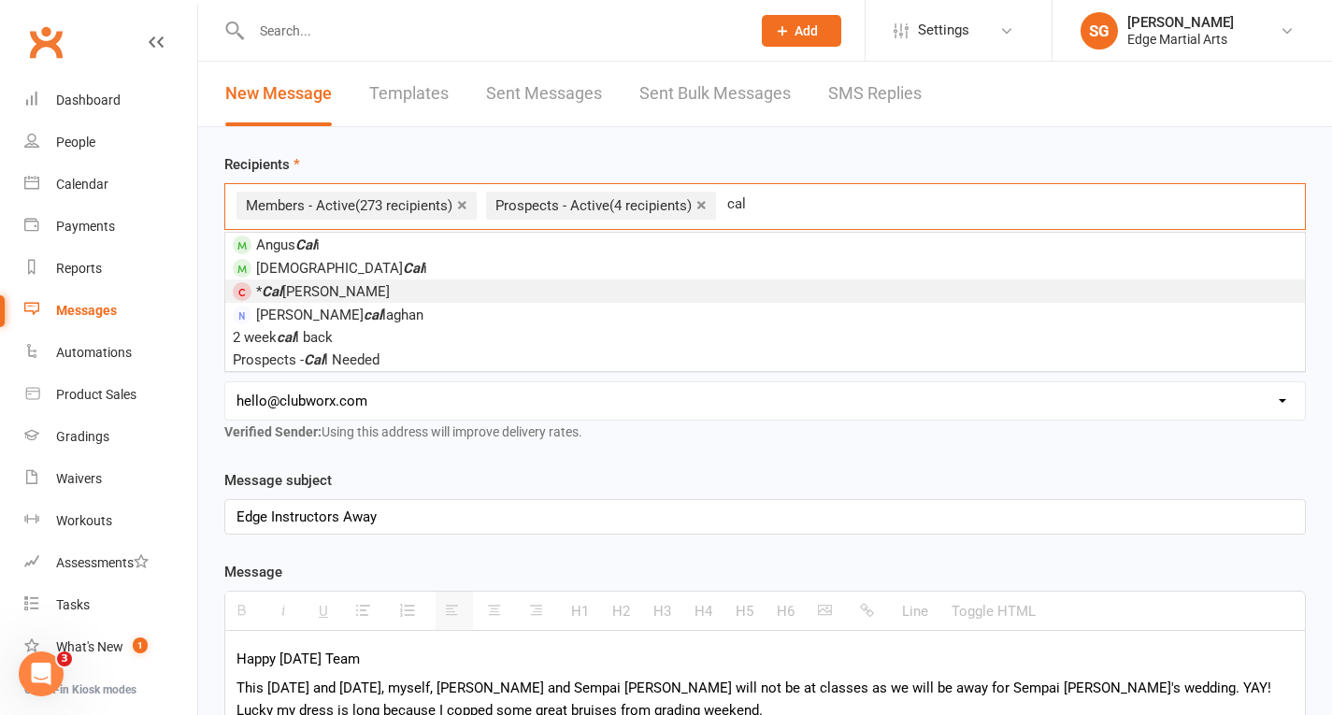
type input "cal"
click at [305, 289] on span "* [PERSON_NAME]" at bounding box center [323, 291] width 134 height 17
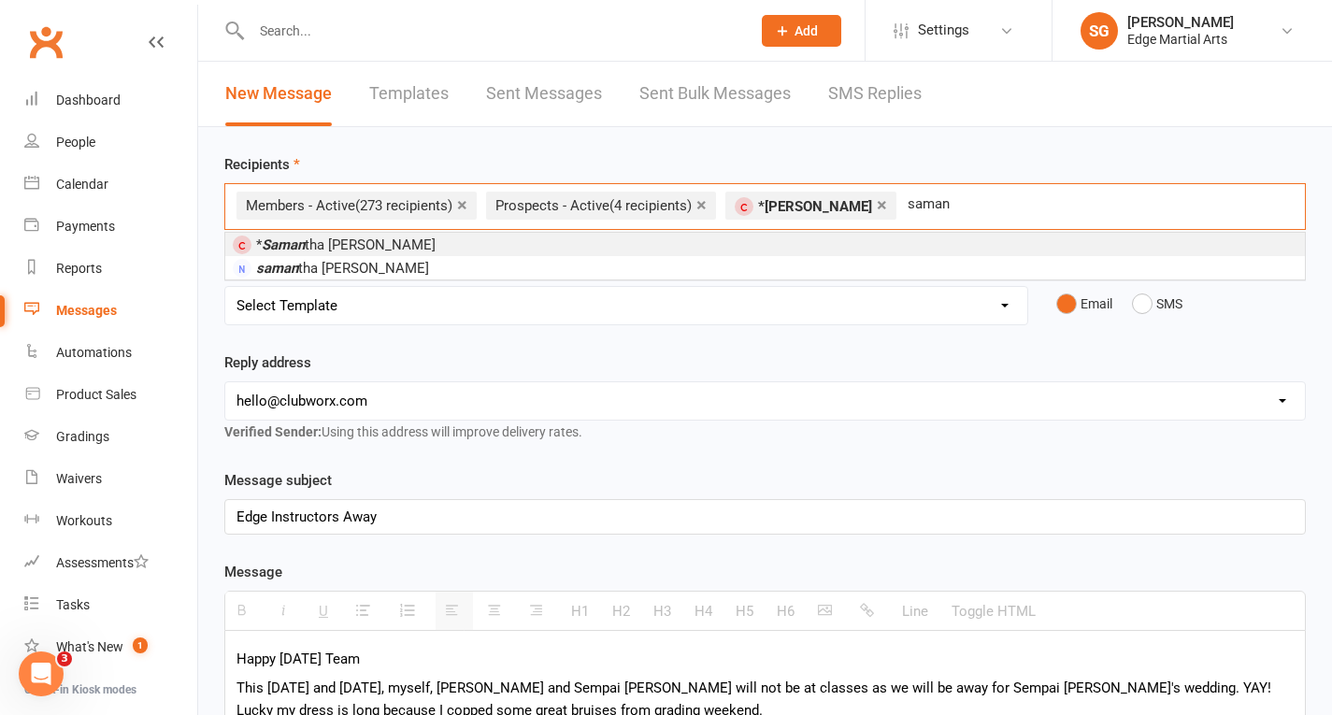
type input "saman"
click at [319, 239] on span "* [PERSON_NAME]" at bounding box center [346, 245] width 180 height 17
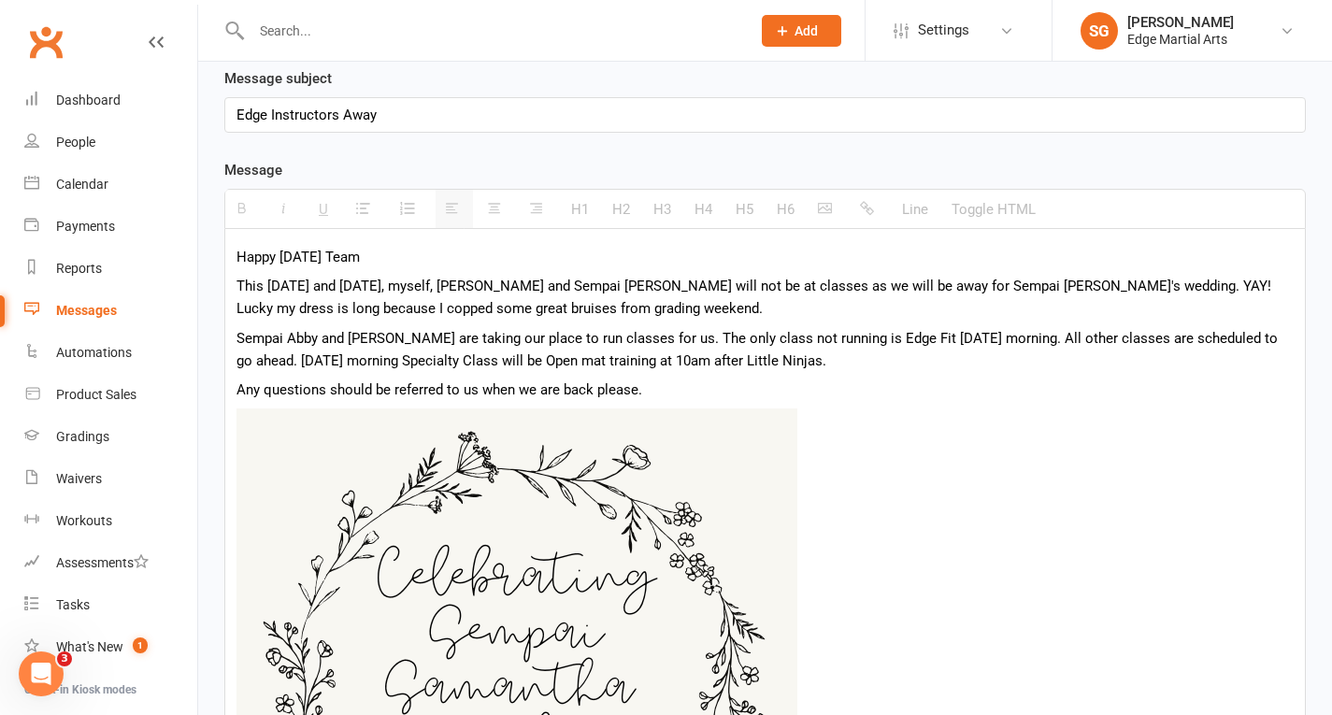
scroll to position [501, 0]
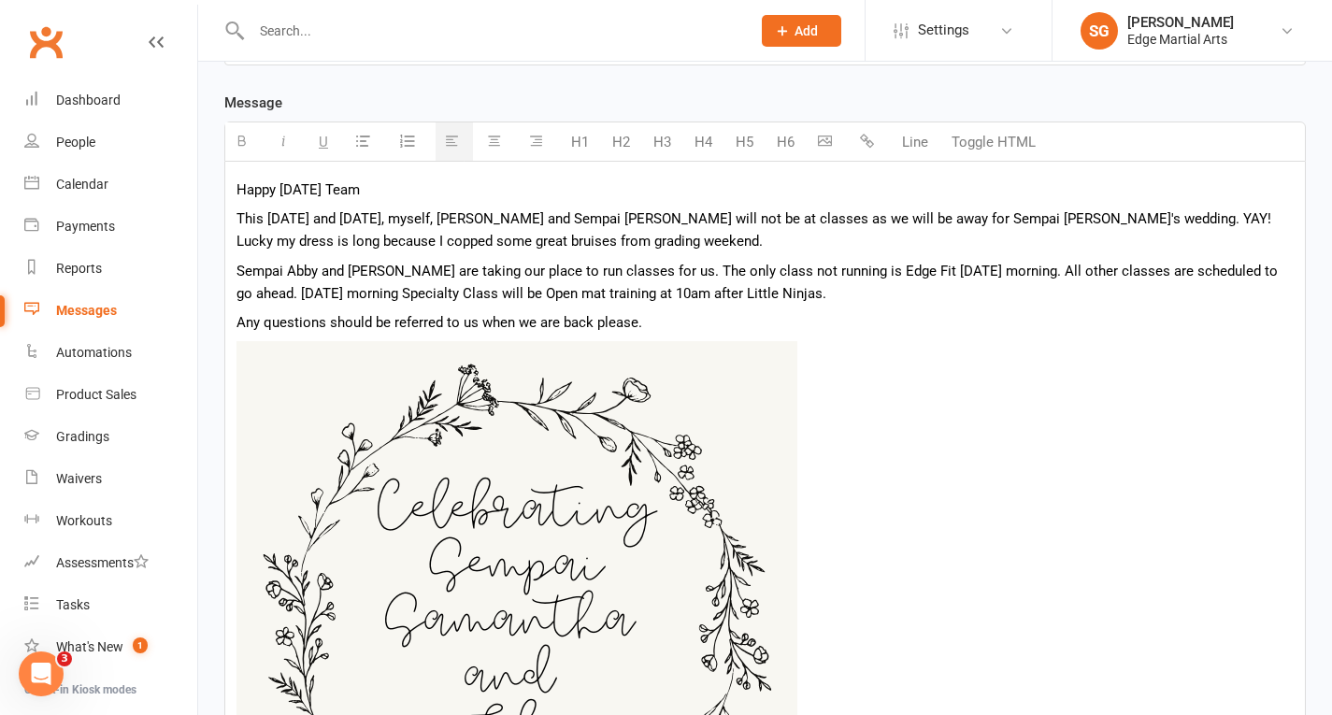
click at [651, 323] on p "Any questions should be referred to us when we are back please." at bounding box center [766, 322] width 1058 height 22
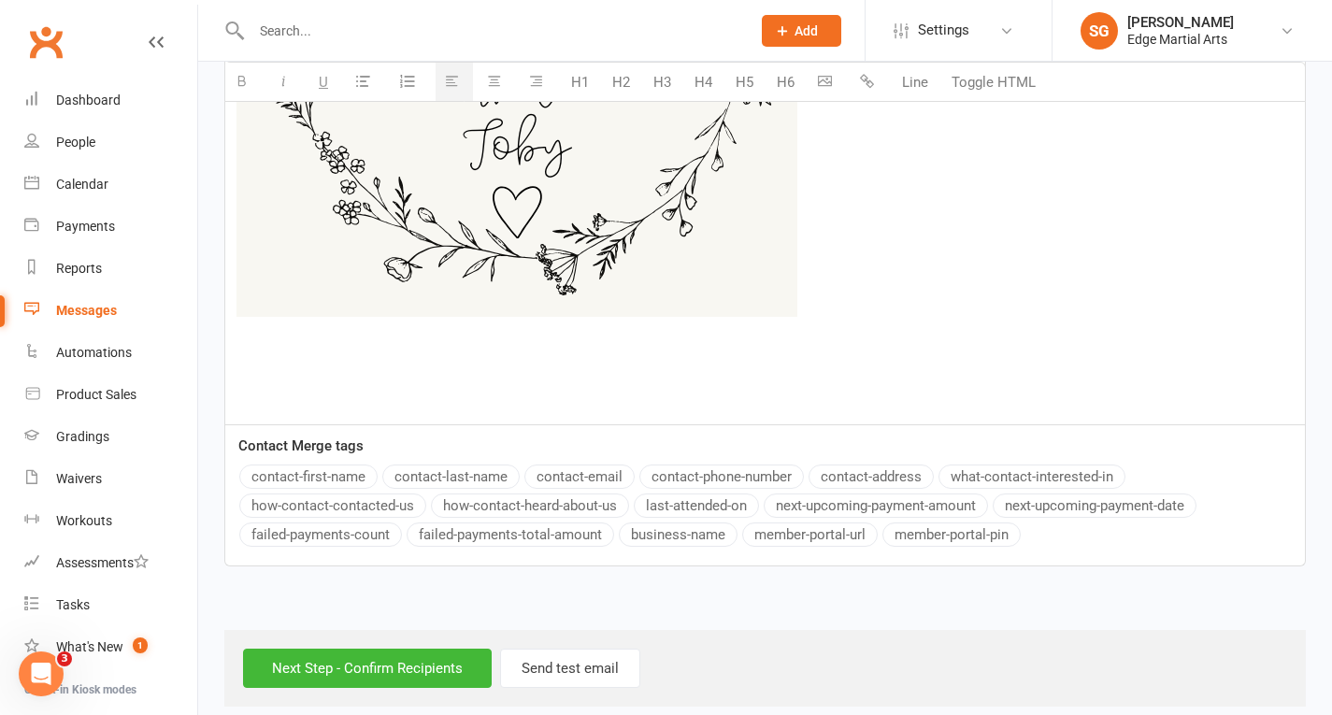
scroll to position [1193, 0]
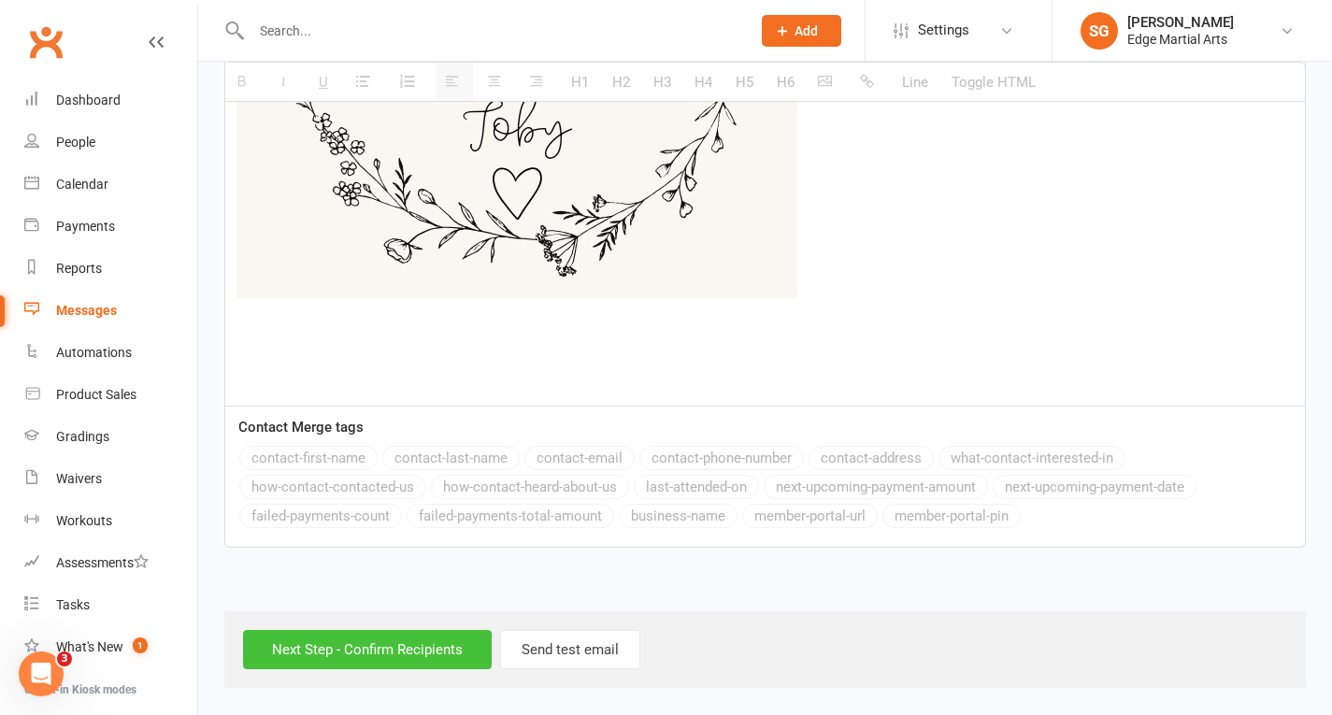
click at [450, 651] on input "Next Step - Confirm Recipients" at bounding box center [367, 649] width 249 height 39
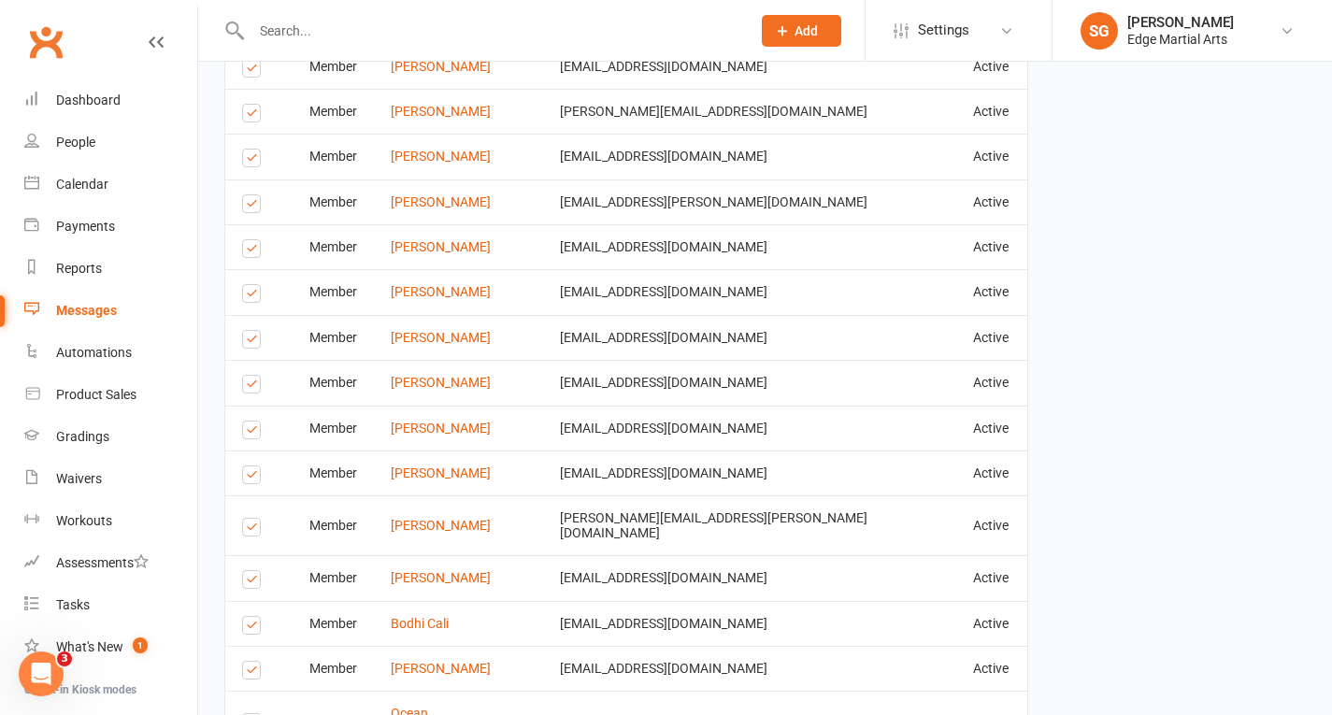
scroll to position [3200, 0]
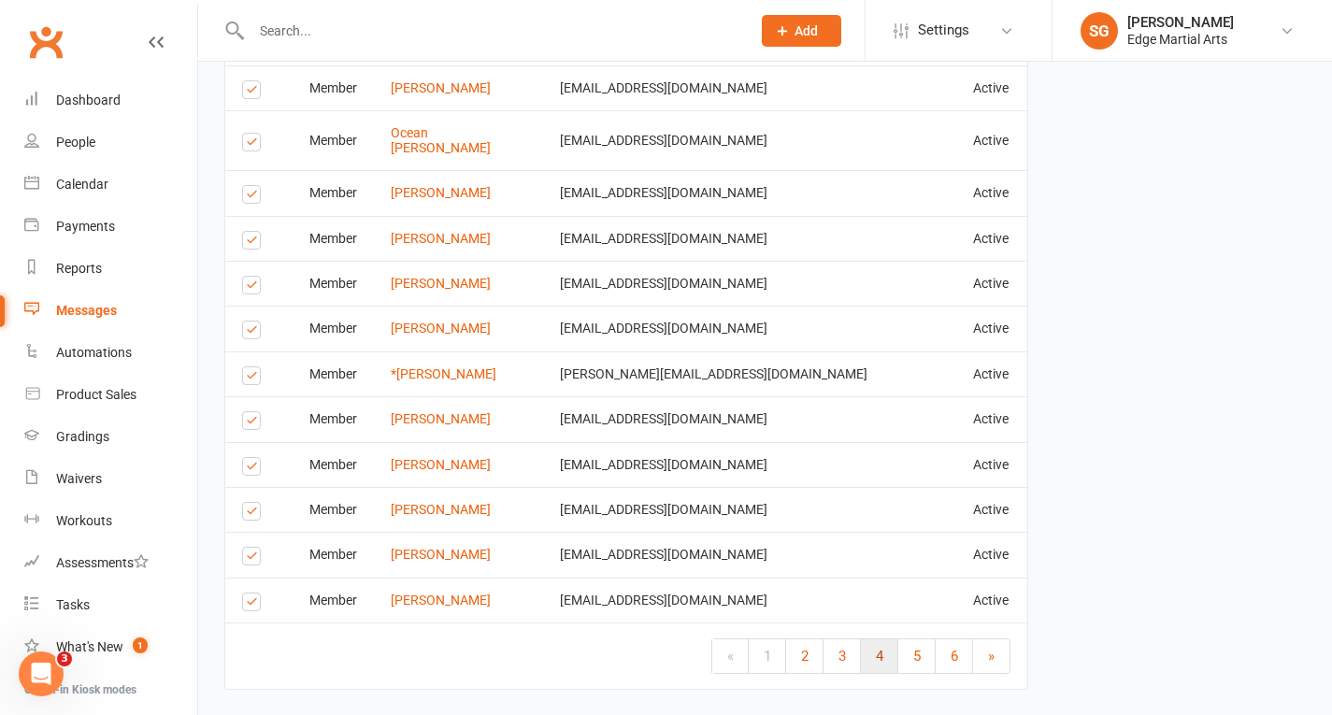
click at [884, 640] on link "4" at bounding box center [879, 657] width 37 height 34
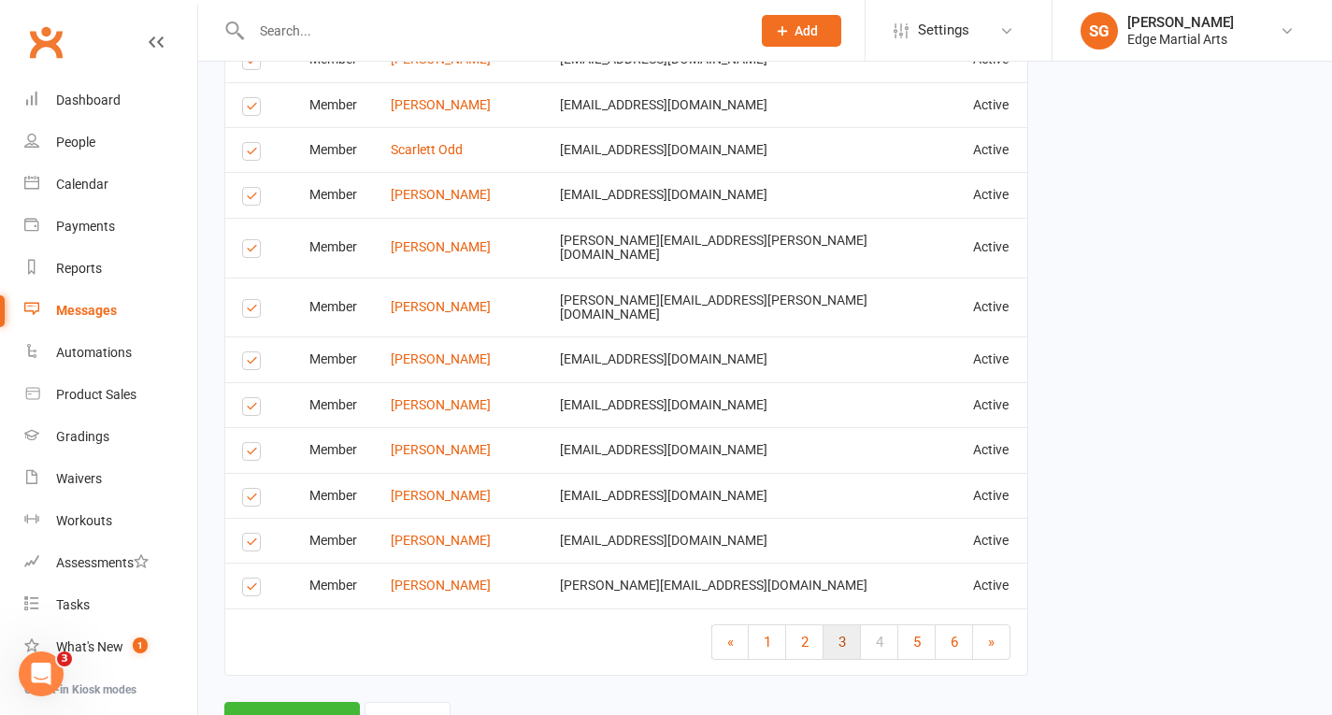
click at [851, 626] on link "3" at bounding box center [842, 643] width 37 height 34
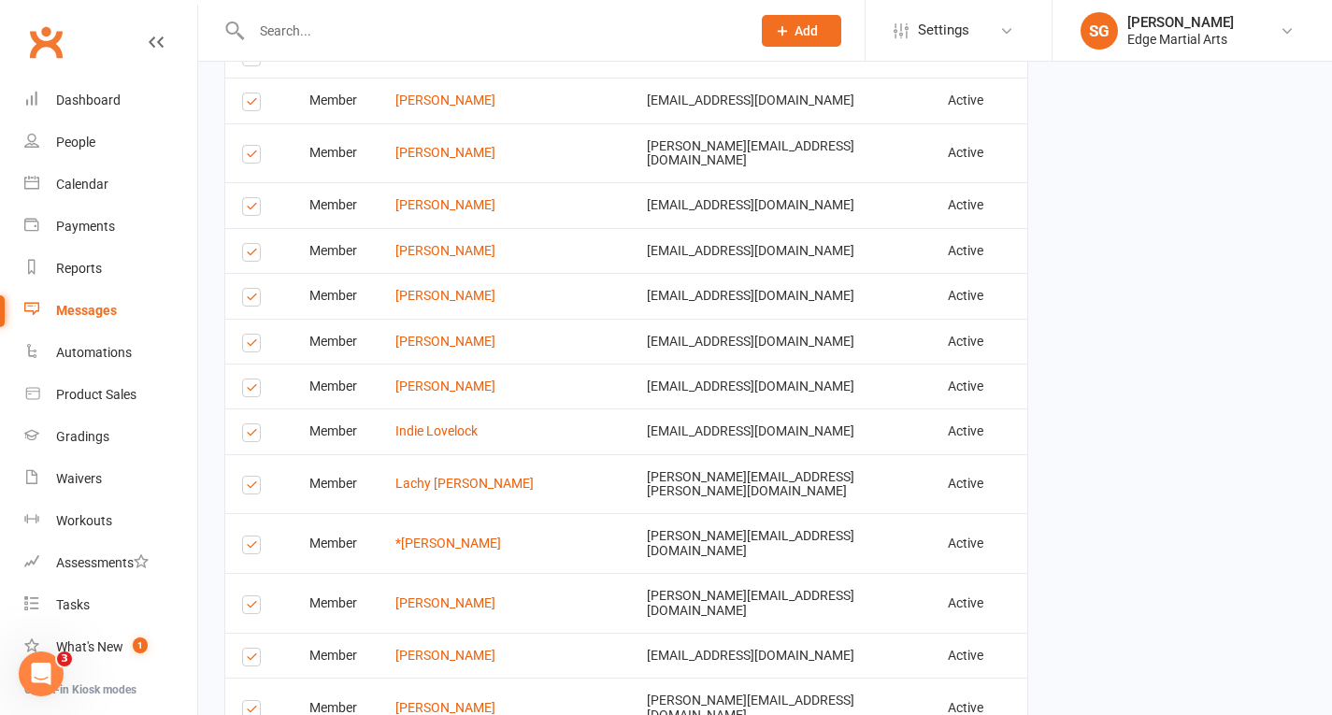
click at [246, 713] on label at bounding box center [254, 713] width 25 height 0
click at [246, 701] on input "checkbox" at bounding box center [248, 701] width 12 height 0
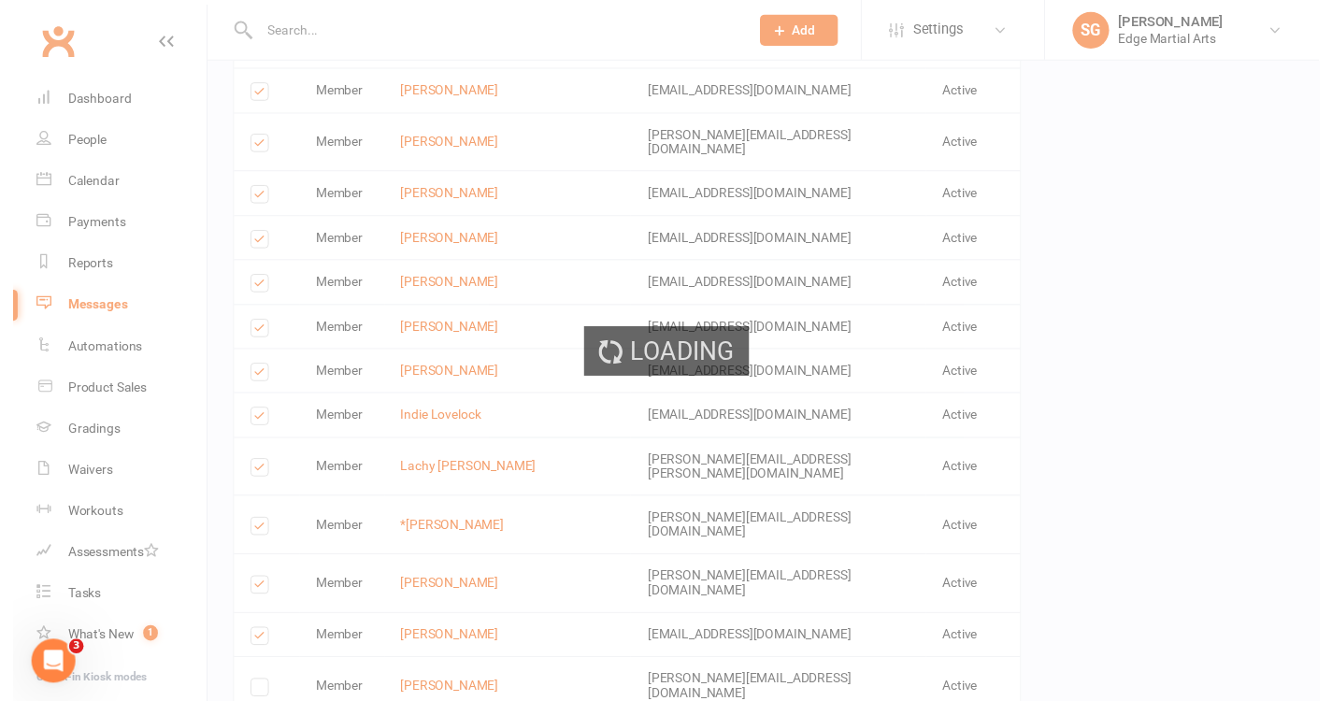
scroll to position [3191, 0]
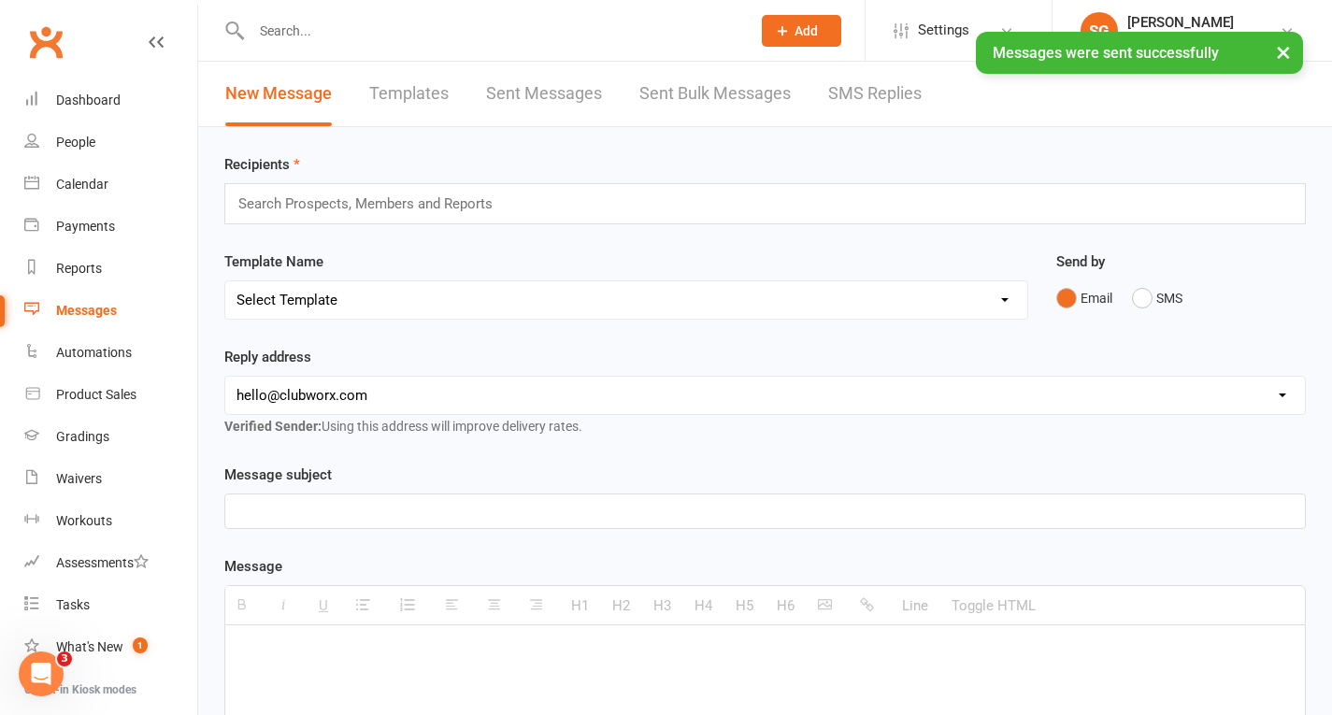
click at [1290, 54] on button "×" at bounding box center [1284, 52] width 34 height 40
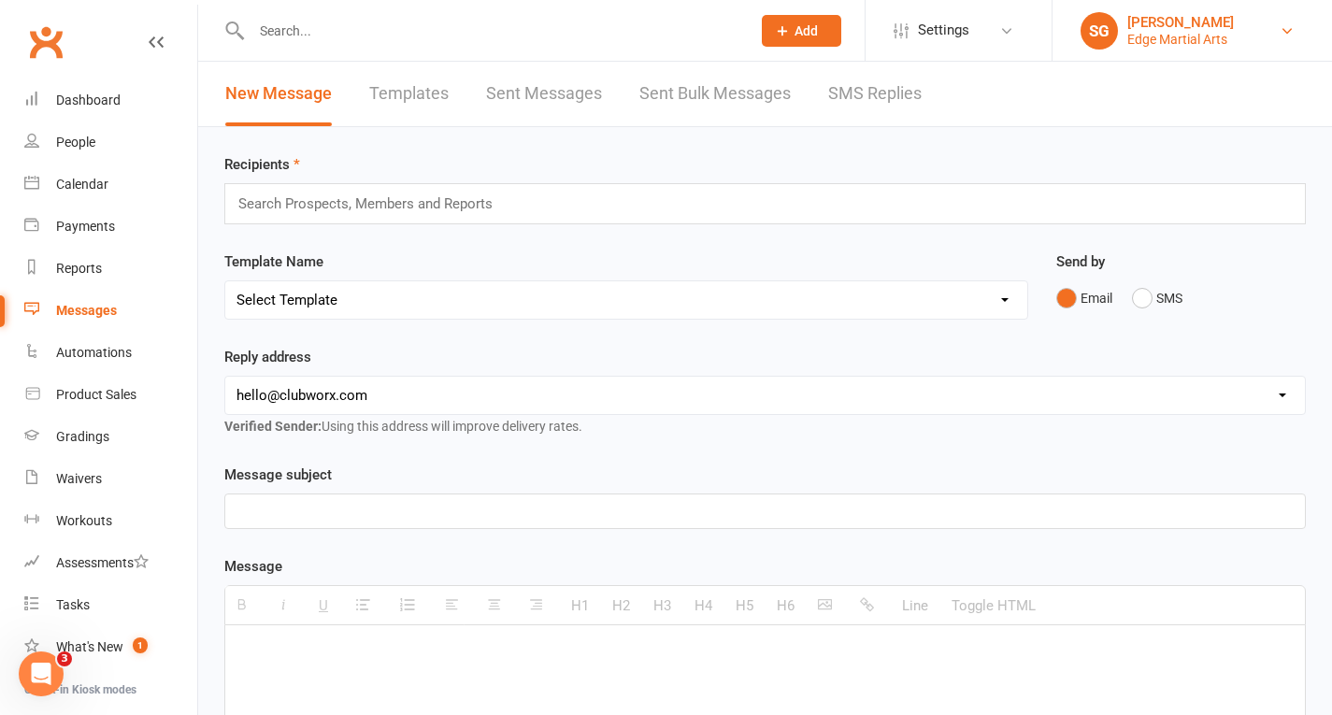
click at [1219, 41] on div "Edge Martial Arts" at bounding box center [1181, 39] width 107 height 17
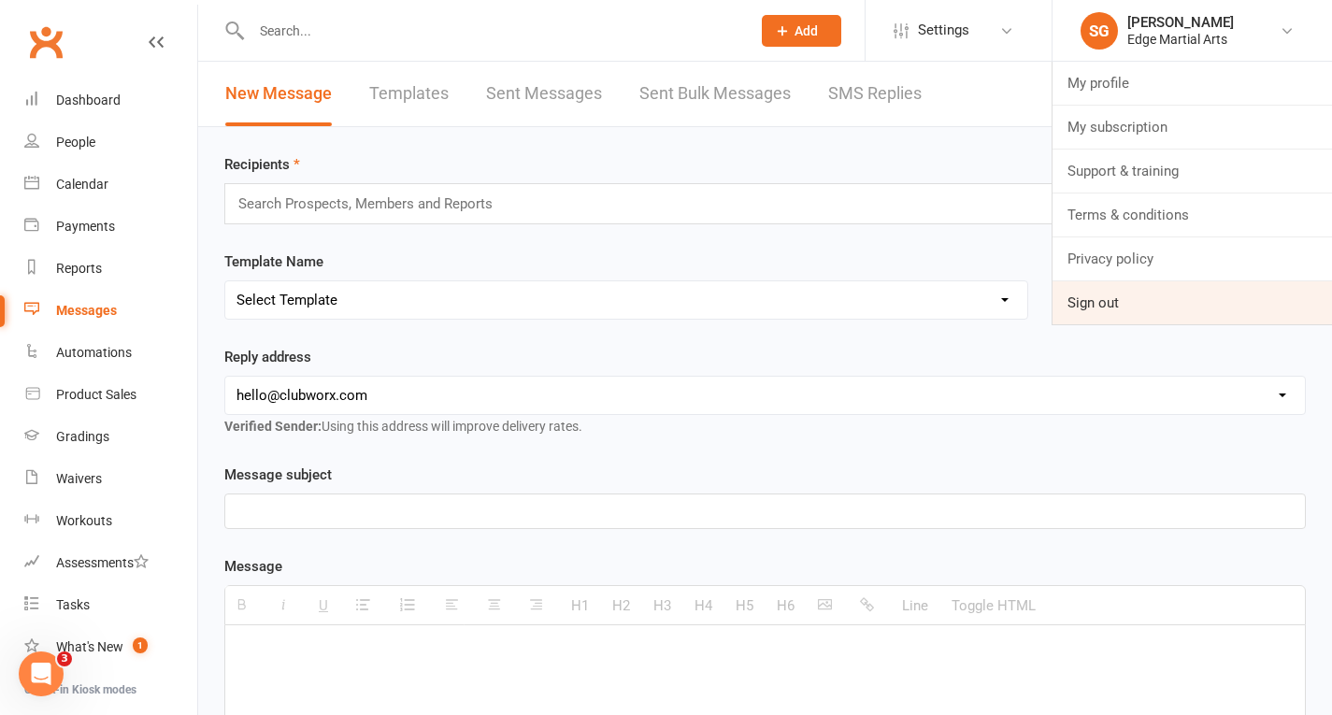
click at [1111, 299] on link "Sign out" at bounding box center [1193, 302] width 280 height 43
